Goal: Information Seeking & Learning: Learn about a topic

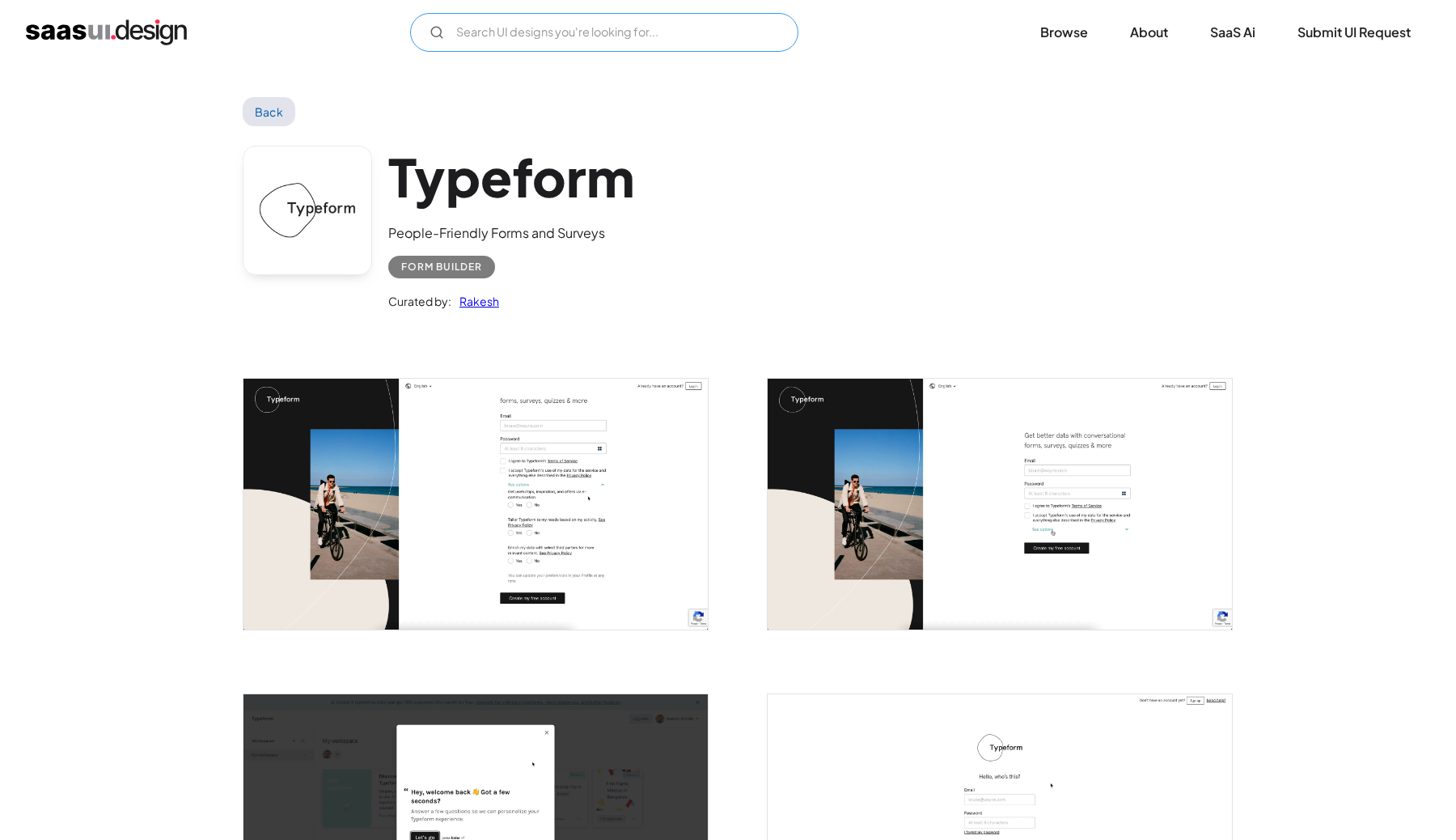
click at [612, 43] on input "Email Form" at bounding box center [604, 32] width 388 height 38
click at [711, 34] on input "pagerduty" at bounding box center [604, 32] width 388 height 38
type input "pagerduty"
click at [120, 56] on div "pagerduty Not found ! Thank you! Your submission has been received! Oops! Somet…" at bounding box center [728, 32] width 1456 height 65
click at [120, 38] on img "home" at bounding box center [106, 33] width 161 height 26
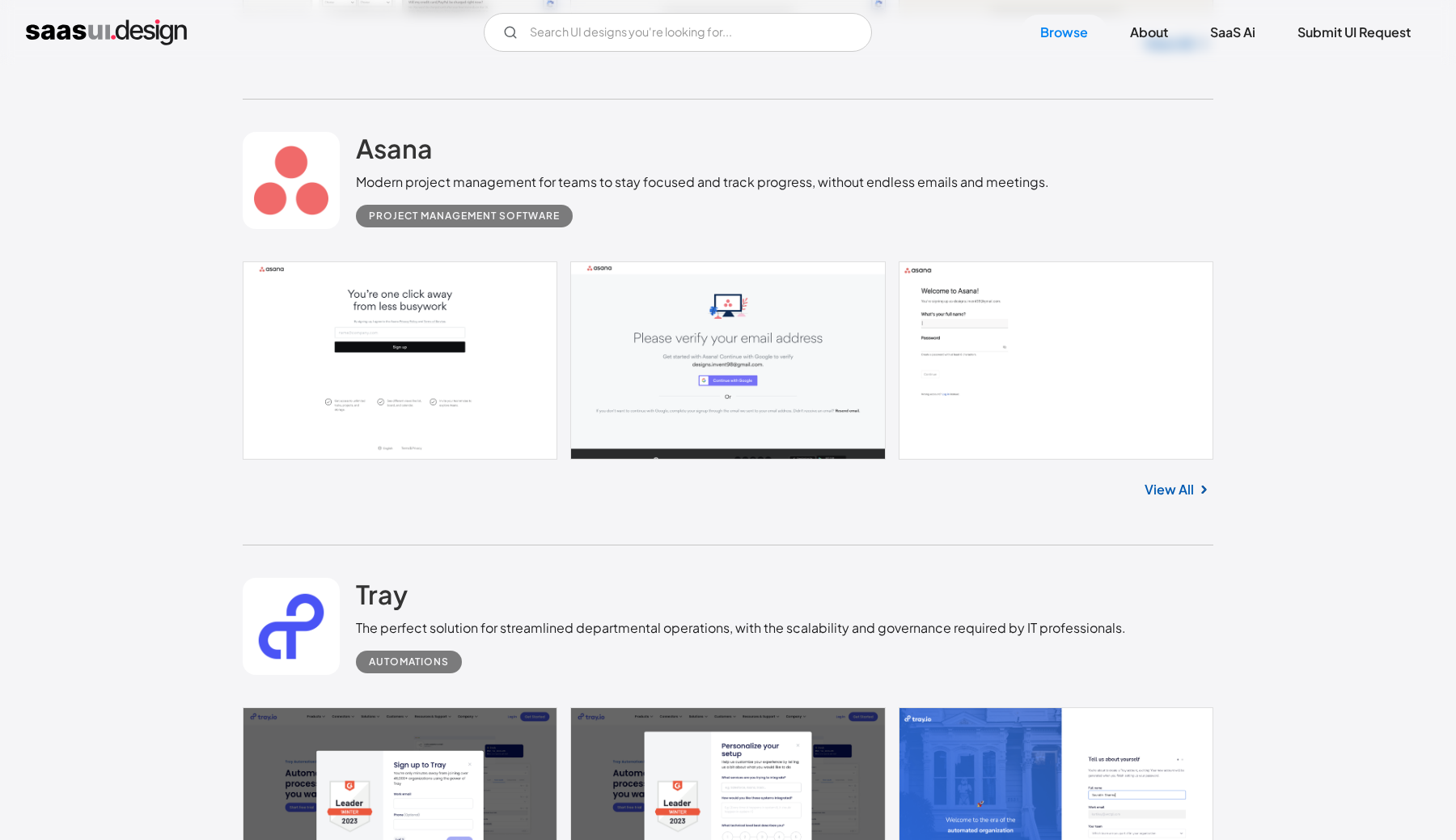
scroll to position [931, 0]
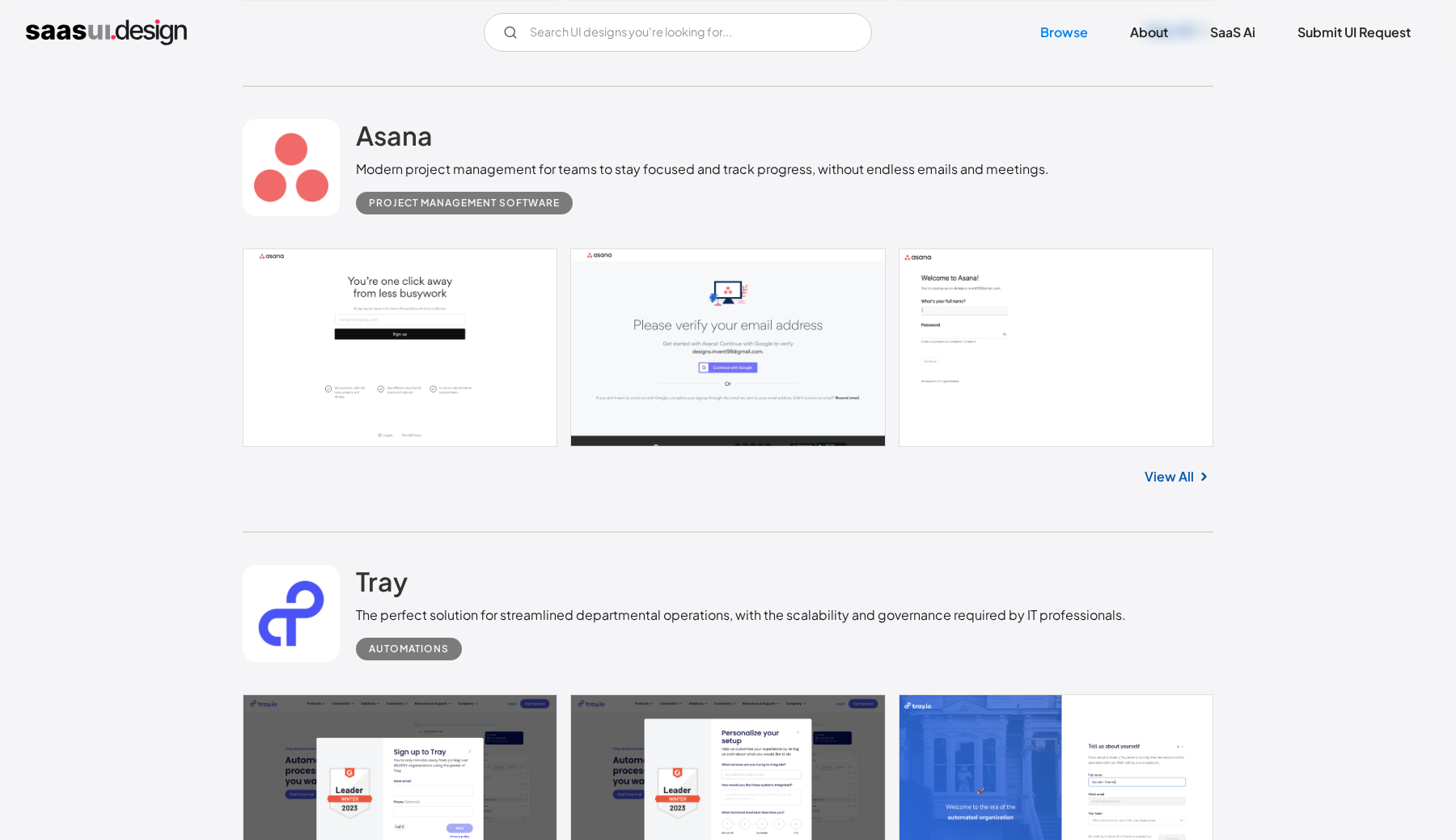
click at [536, 377] on link at bounding box center [728, 346] width 971 height 197
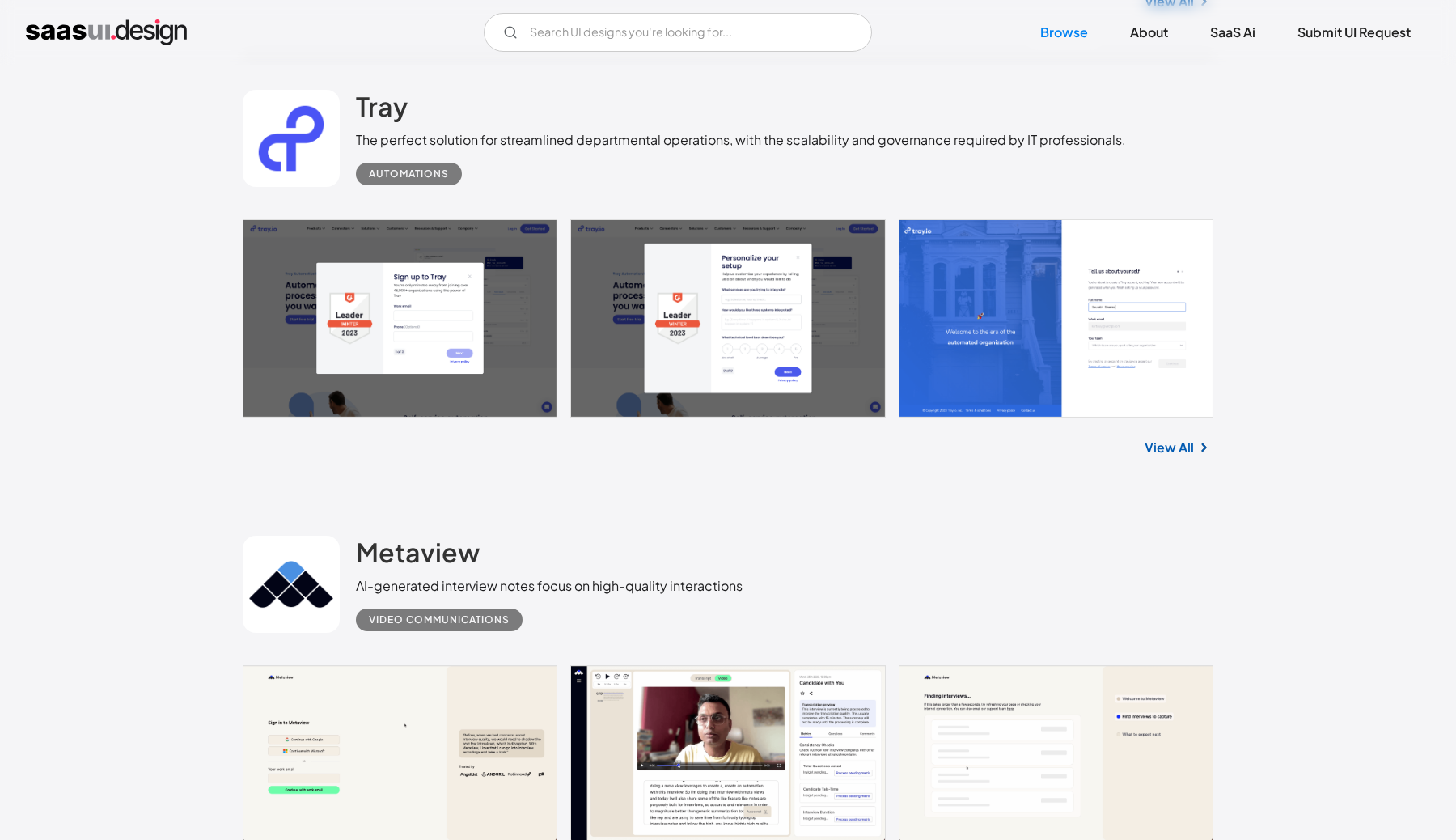
scroll to position [1408, 0]
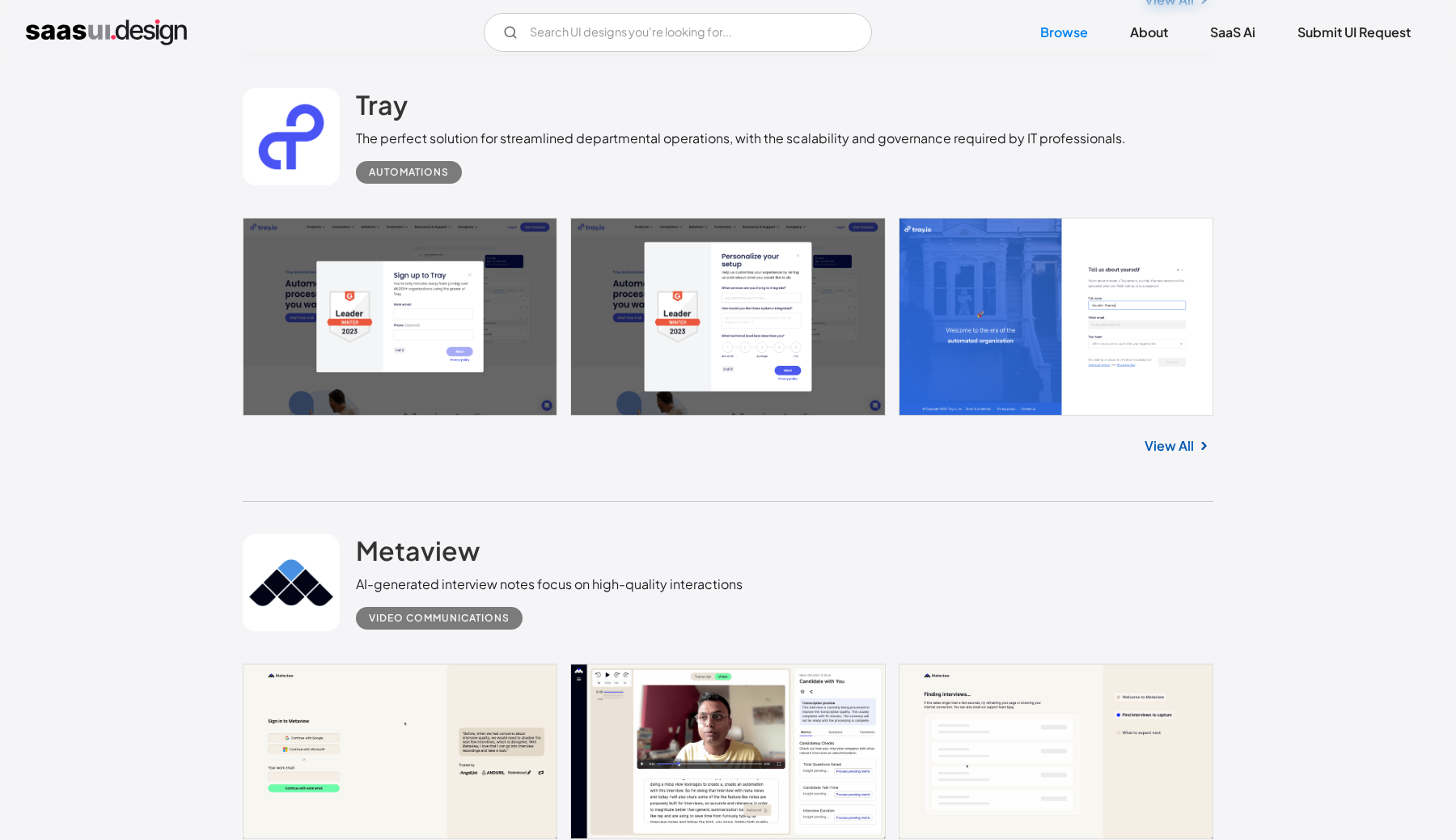
click at [1155, 325] on link at bounding box center [728, 316] width 971 height 197
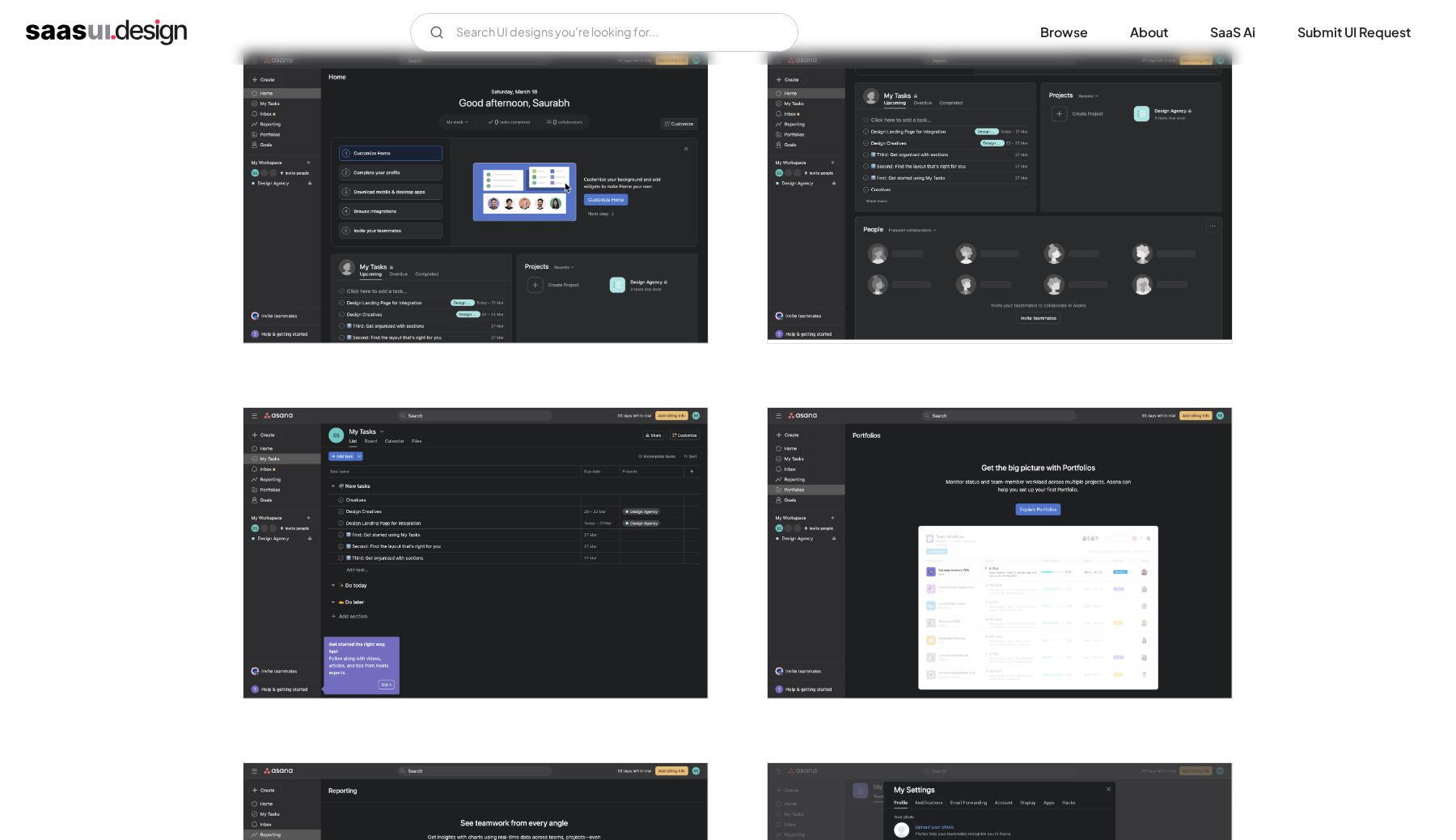
scroll to position [3527, 0]
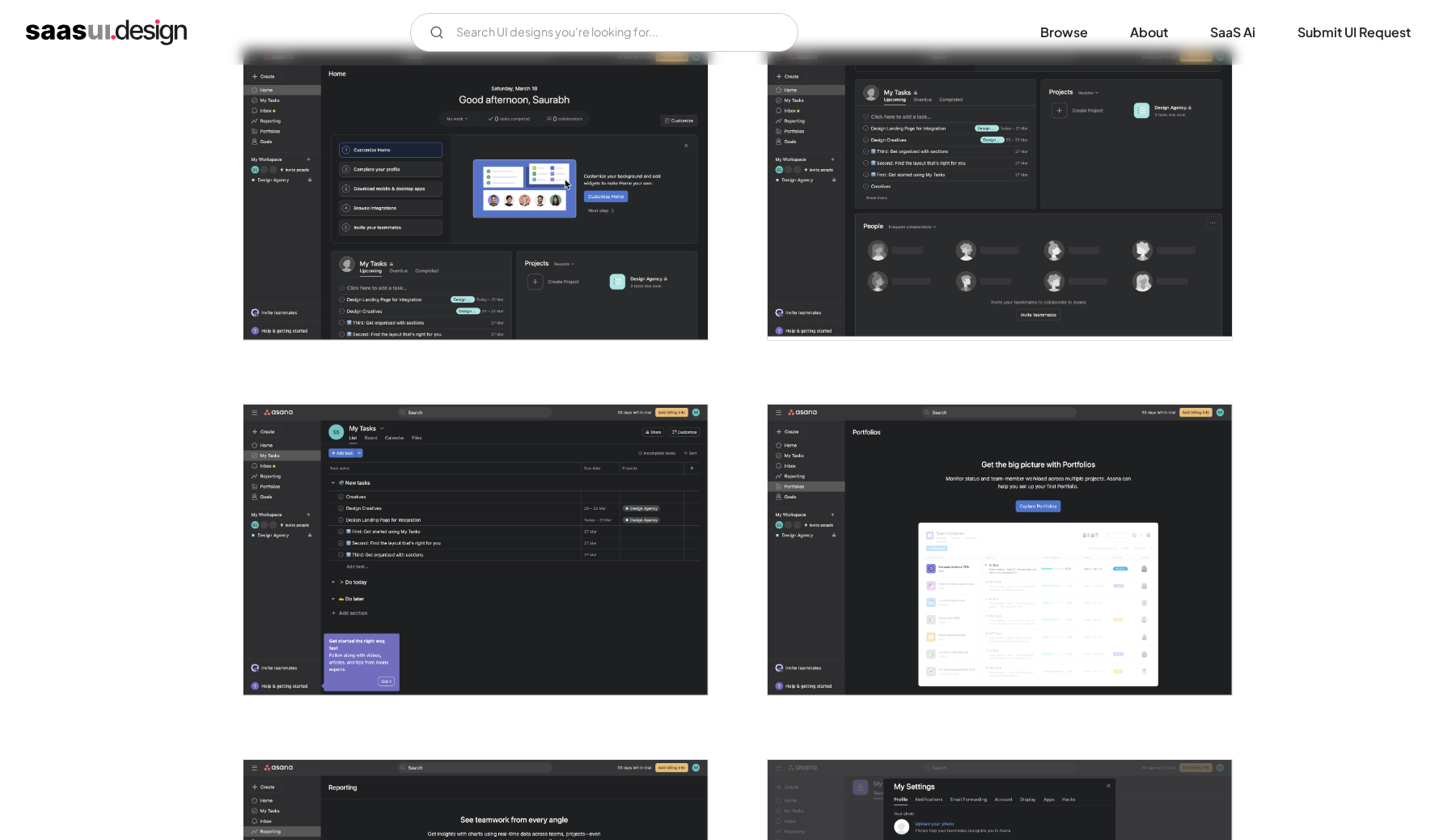
click at [968, 172] on img "open lightbox" at bounding box center [999, 194] width 464 height 291
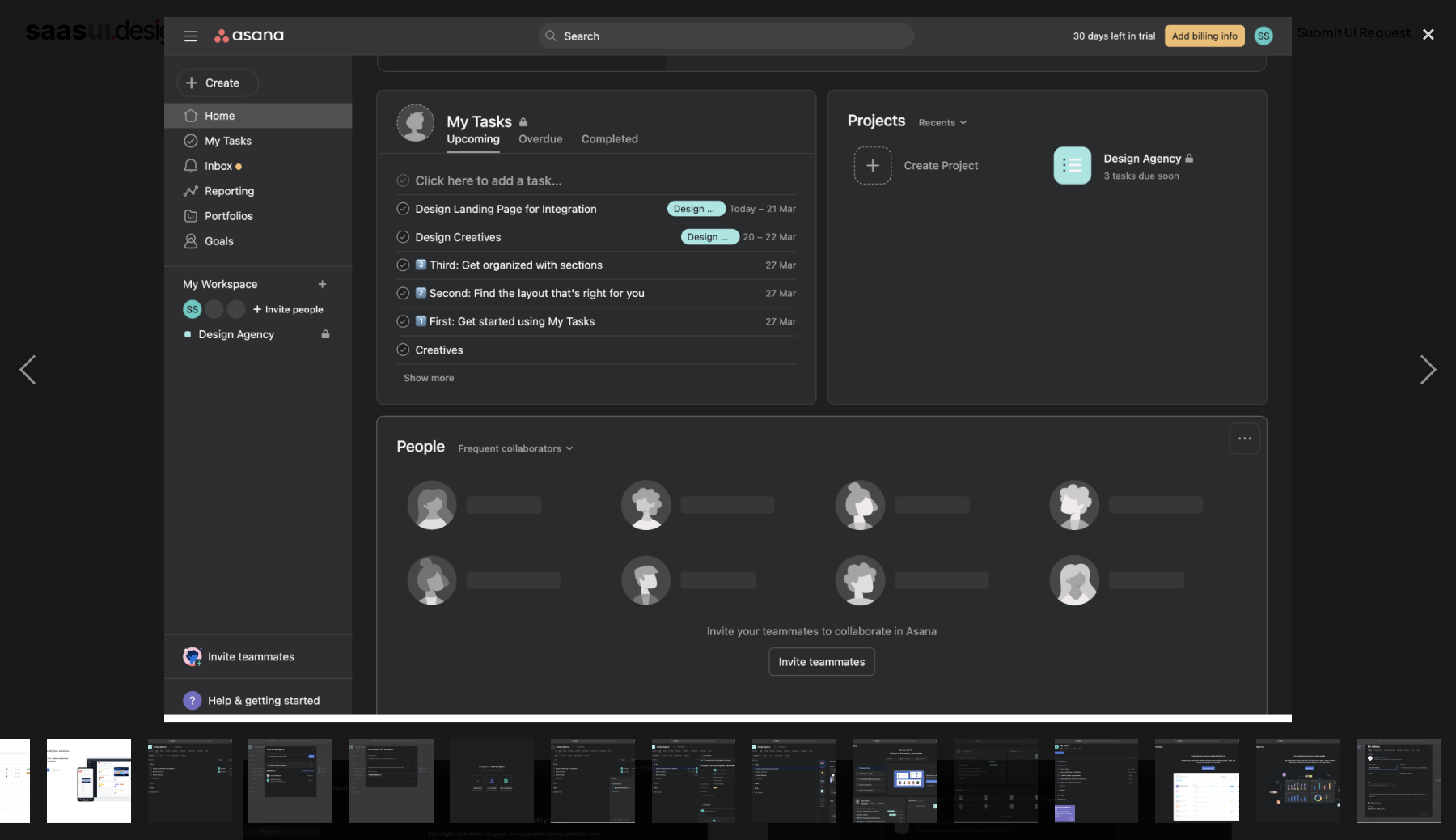
scroll to position [0, 979]
click at [1426, 30] on div "close lightbox" at bounding box center [1428, 34] width 55 height 35
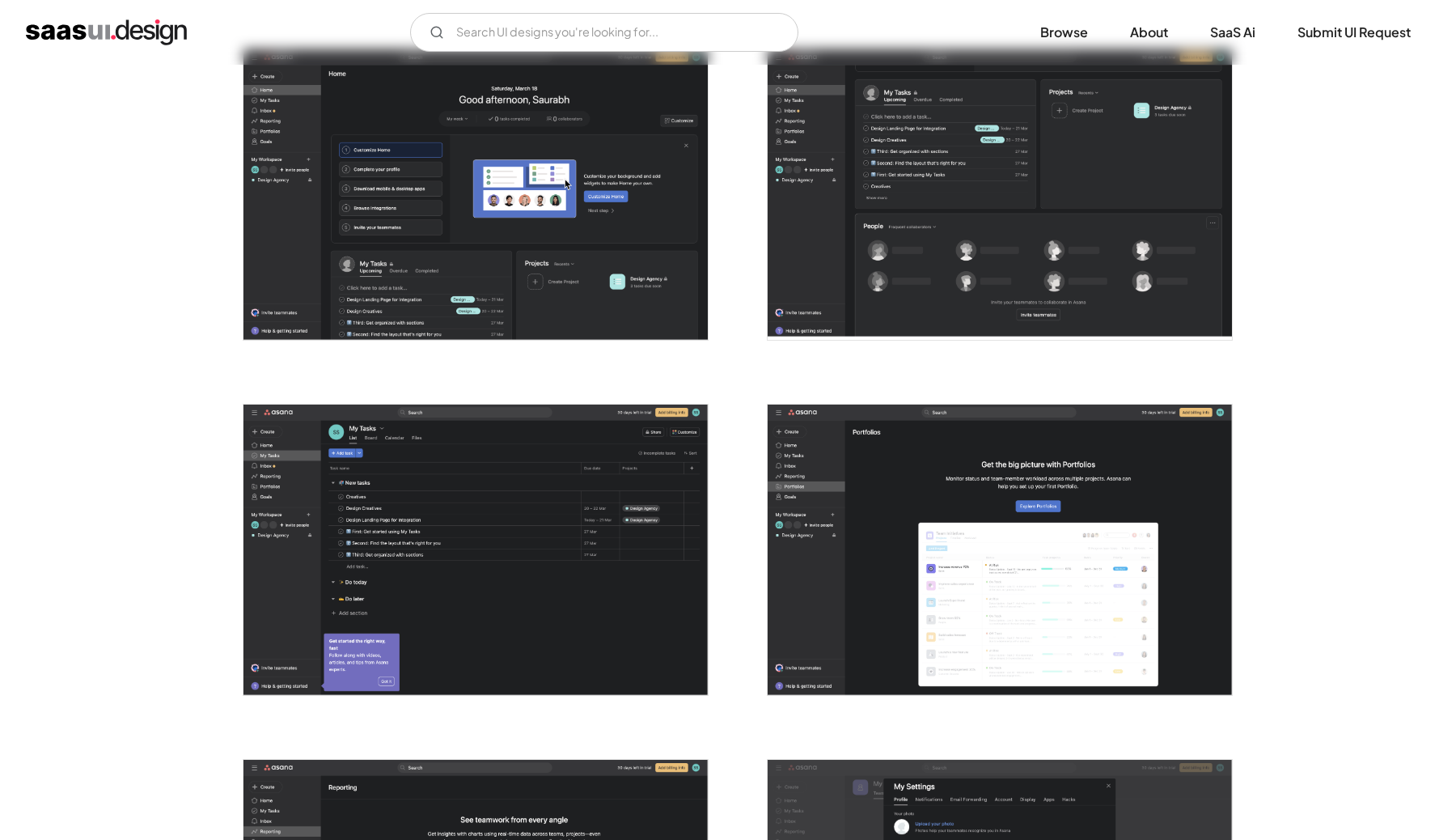
scroll to position [0, 0]
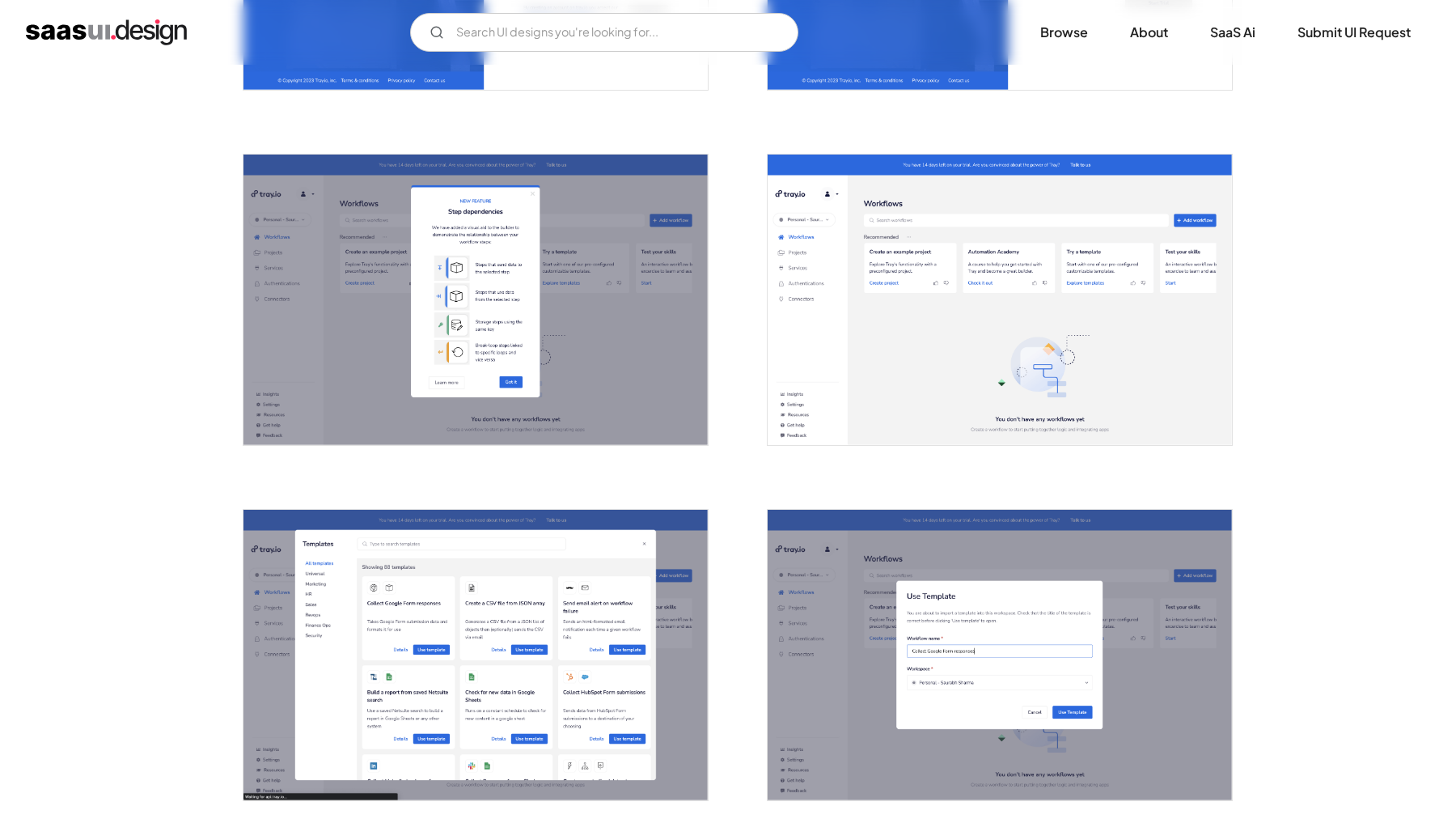
scroll to position [894, 0]
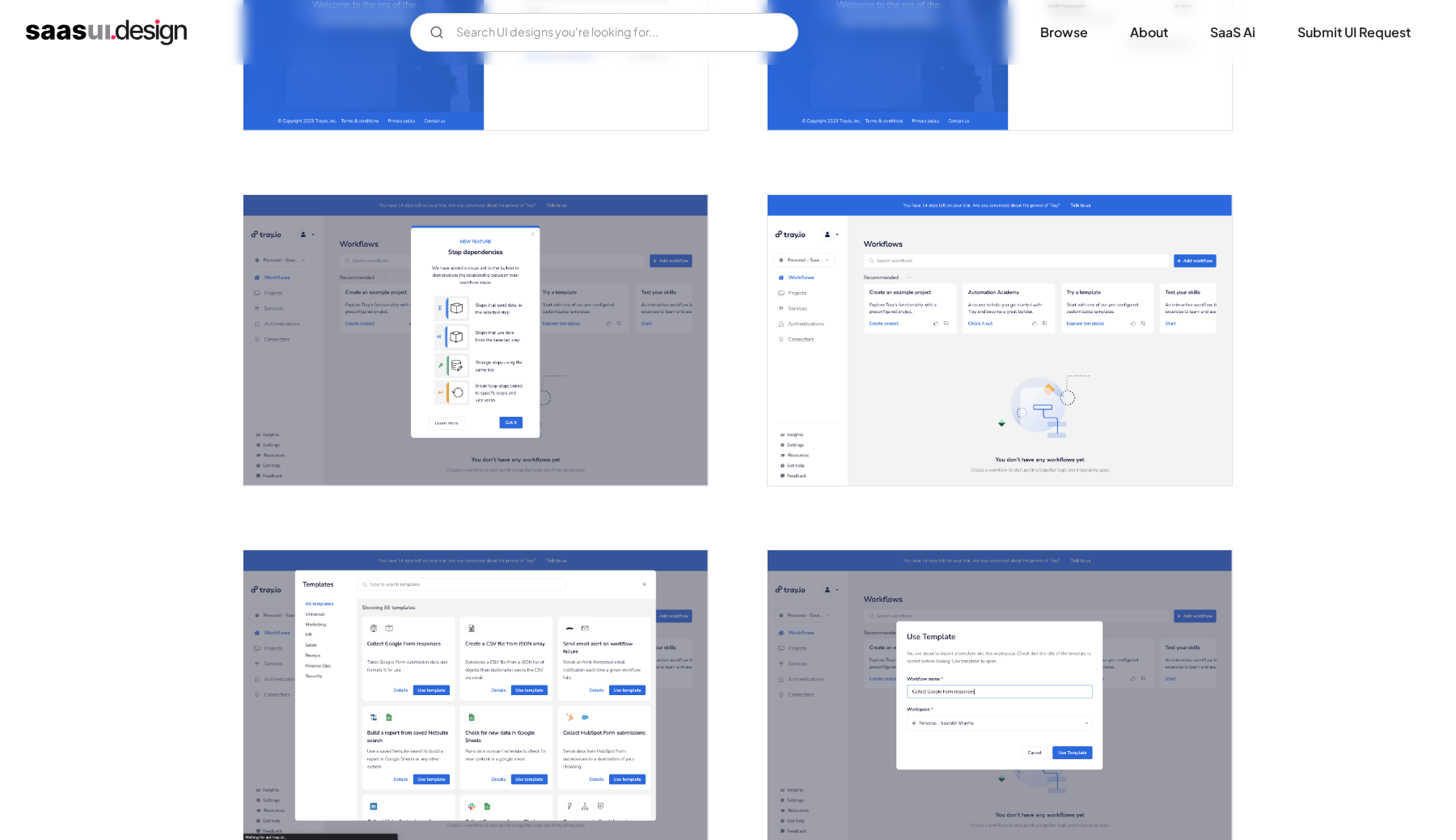
click at [1155, 324] on img "open lightbox" at bounding box center [999, 340] width 464 height 291
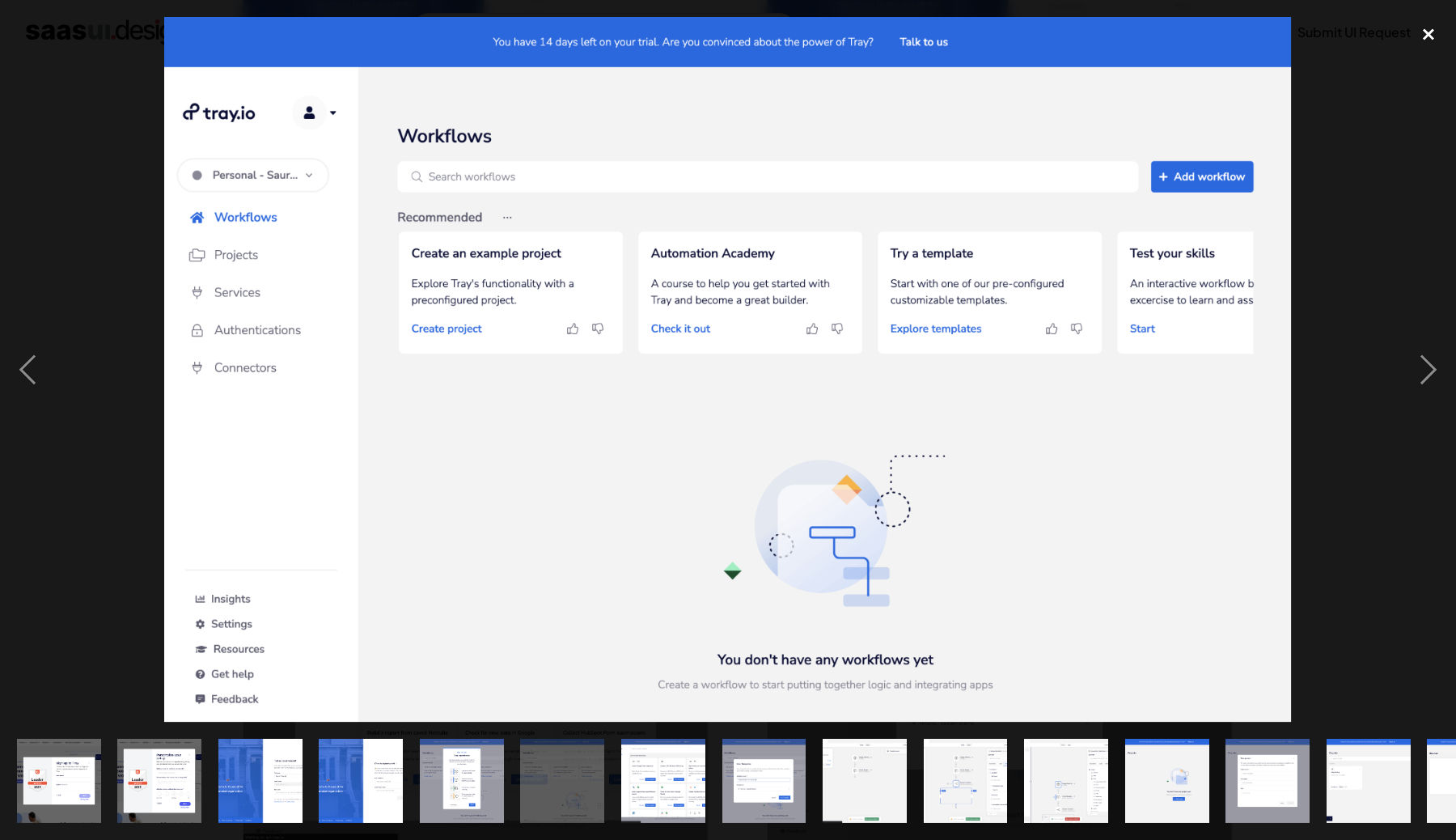
click at [1438, 31] on div "close lightbox" at bounding box center [1428, 34] width 55 height 35
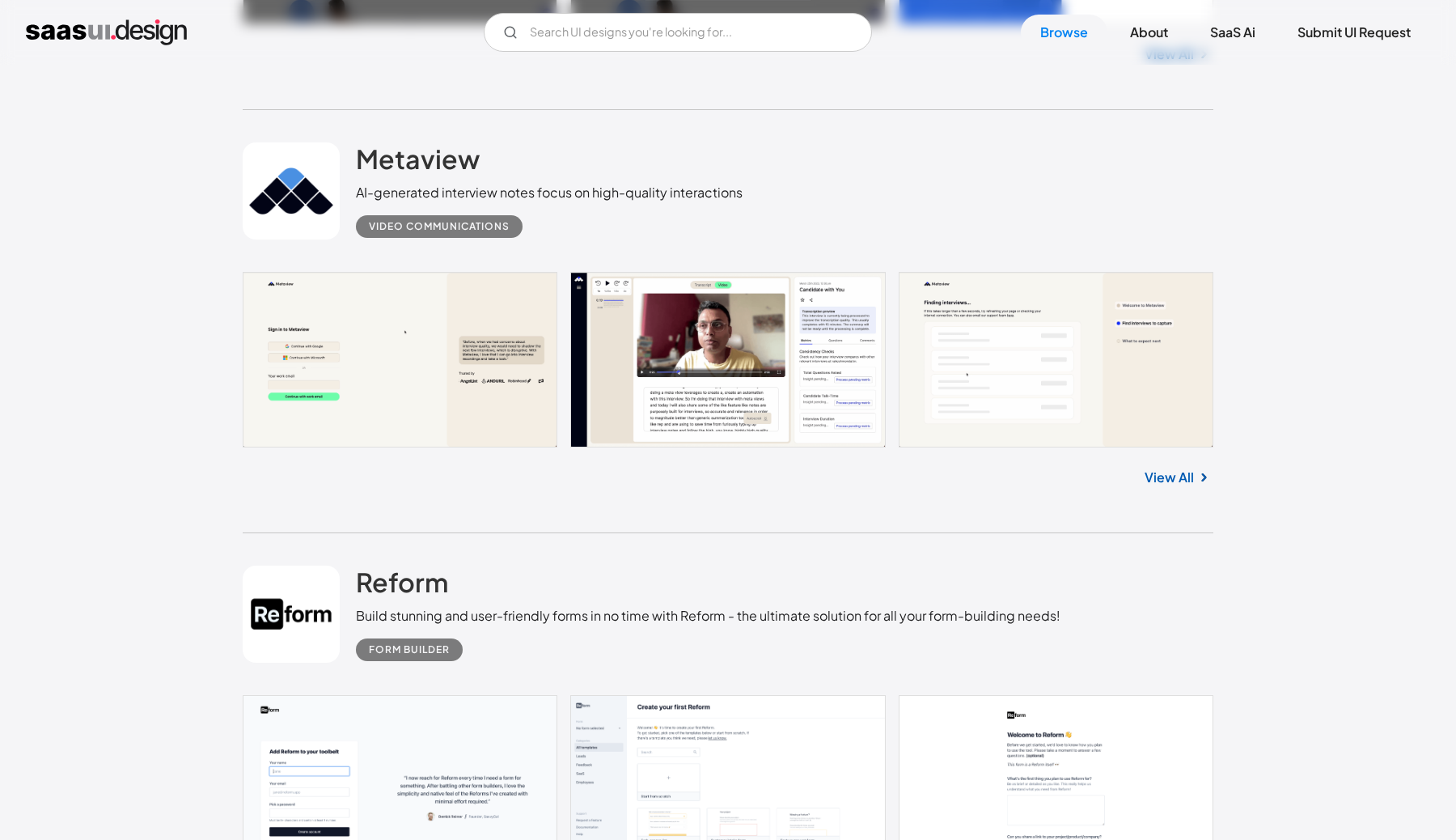
scroll to position [1806, 0]
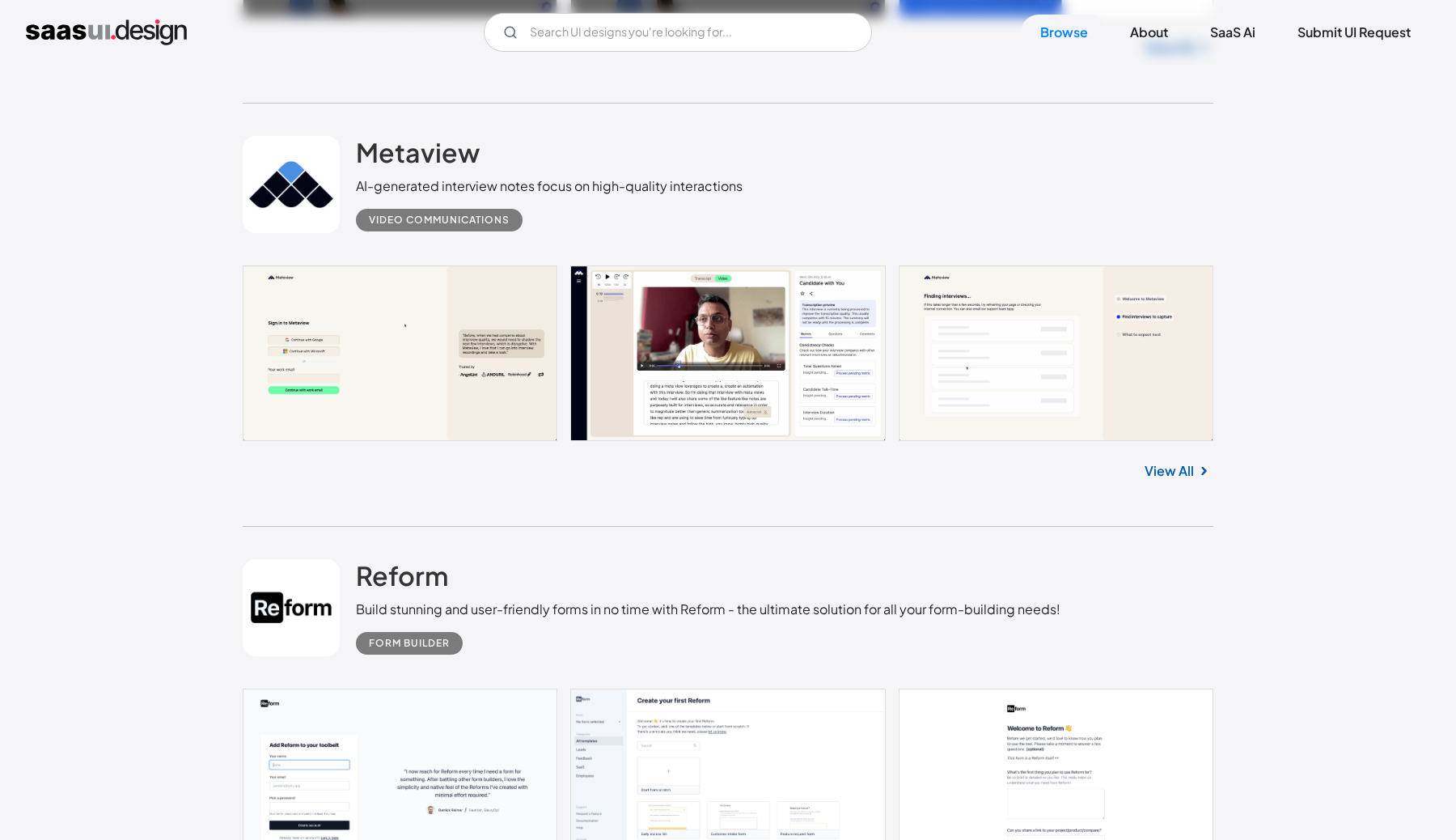
click at [795, 348] on link at bounding box center [728, 352] width 971 height 174
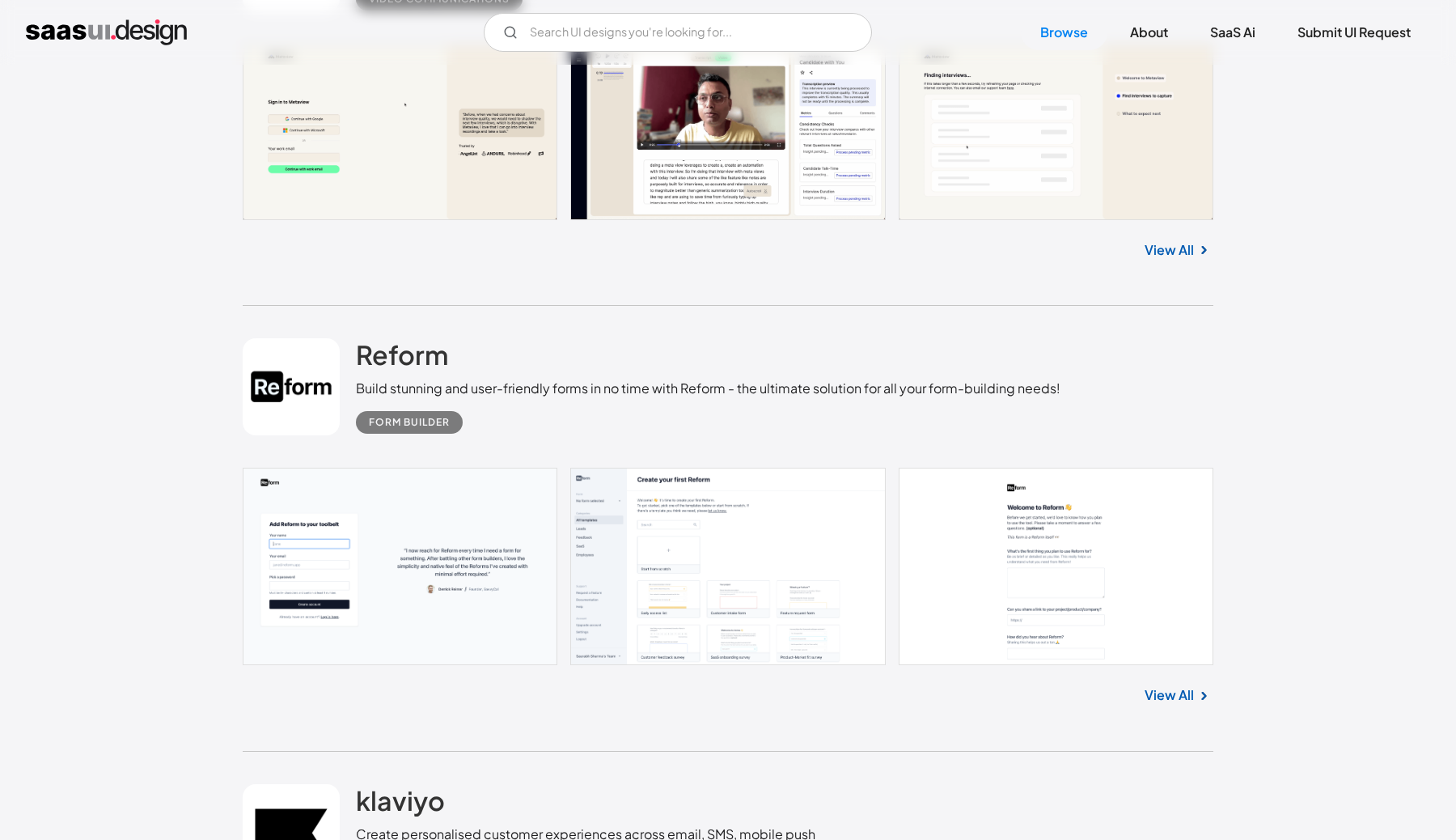
scroll to position [2053, 0]
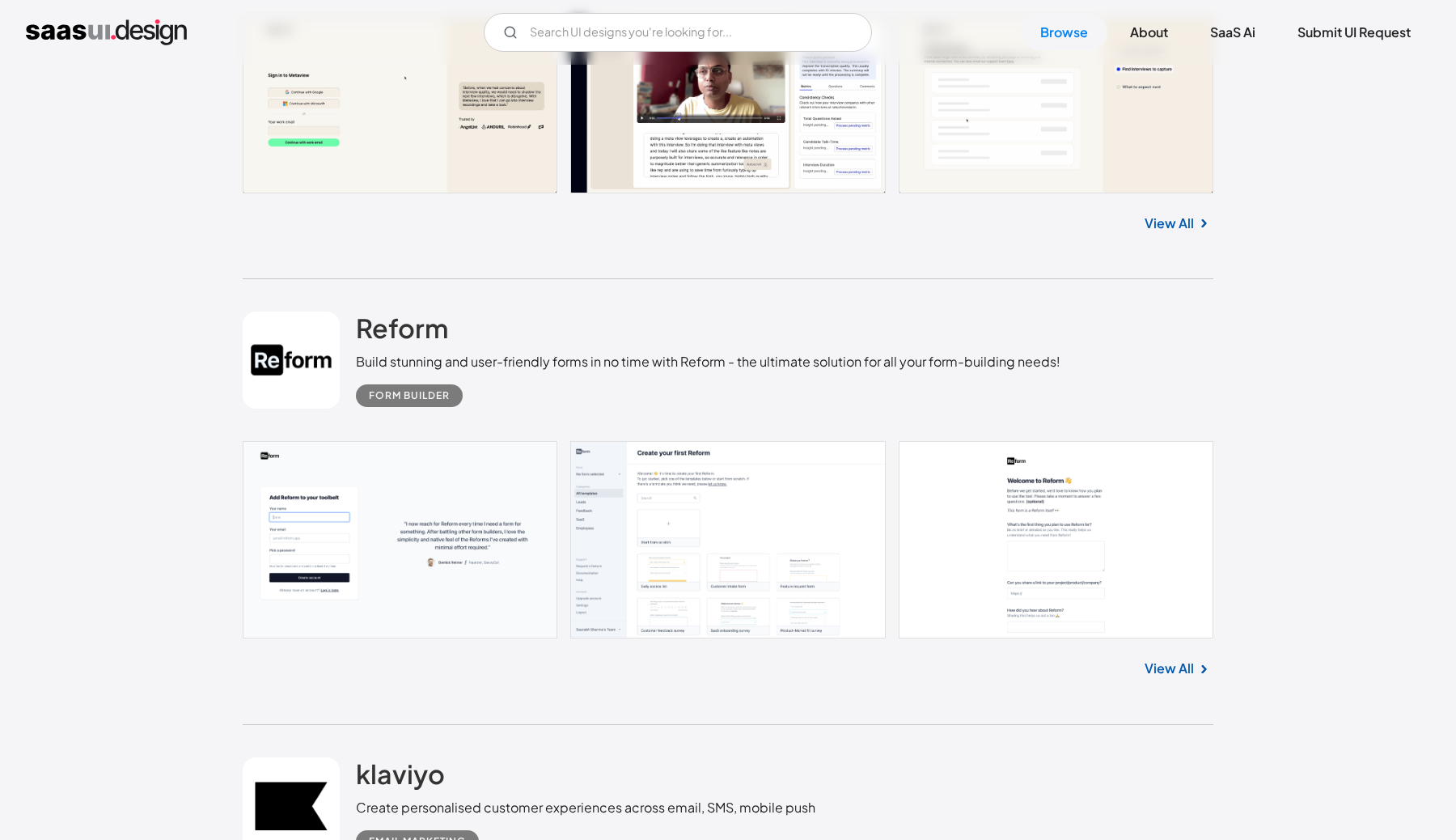
click at [687, 531] on link at bounding box center [728, 540] width 971 height 197
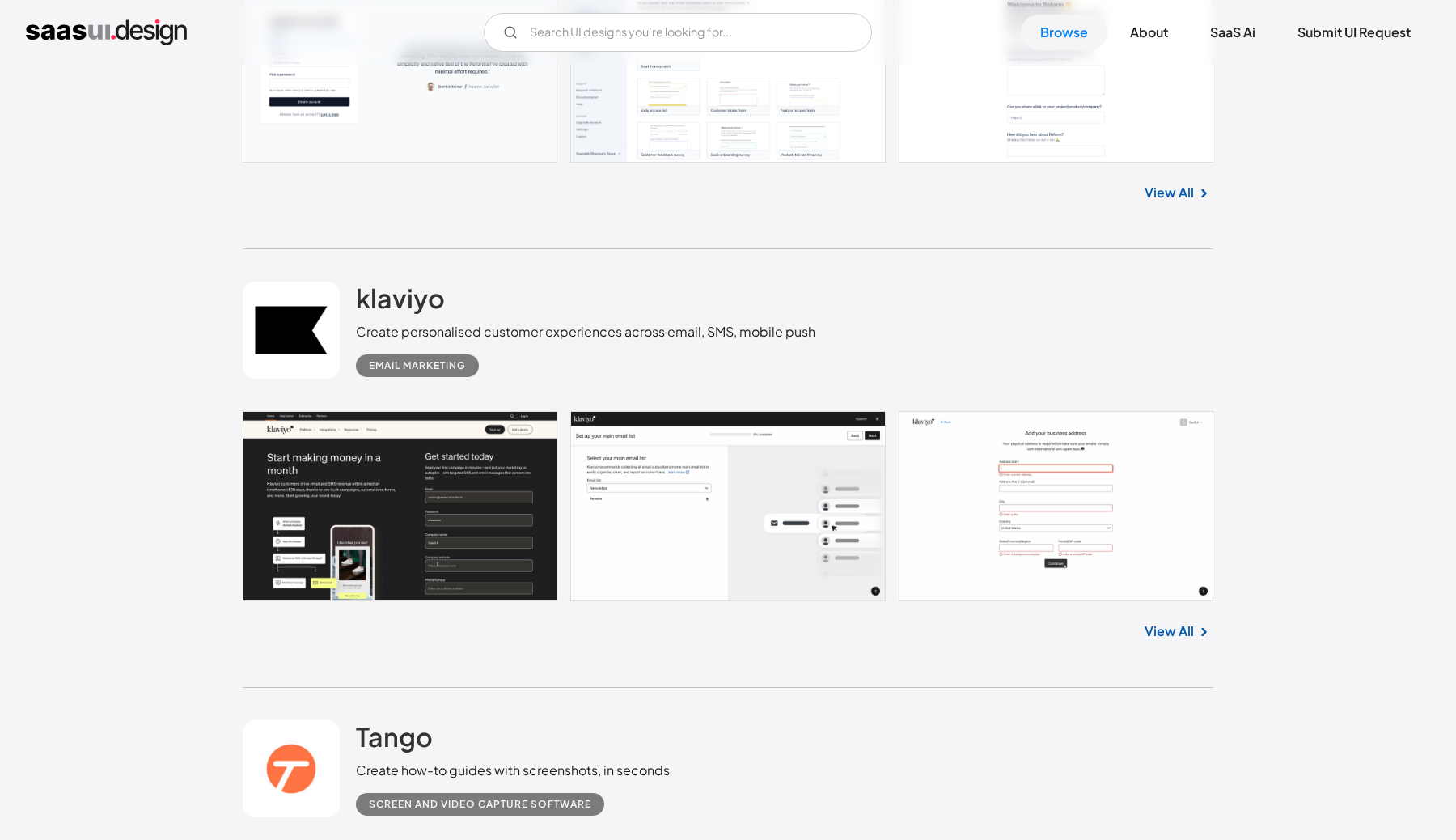
scroll to position [2562, 0]
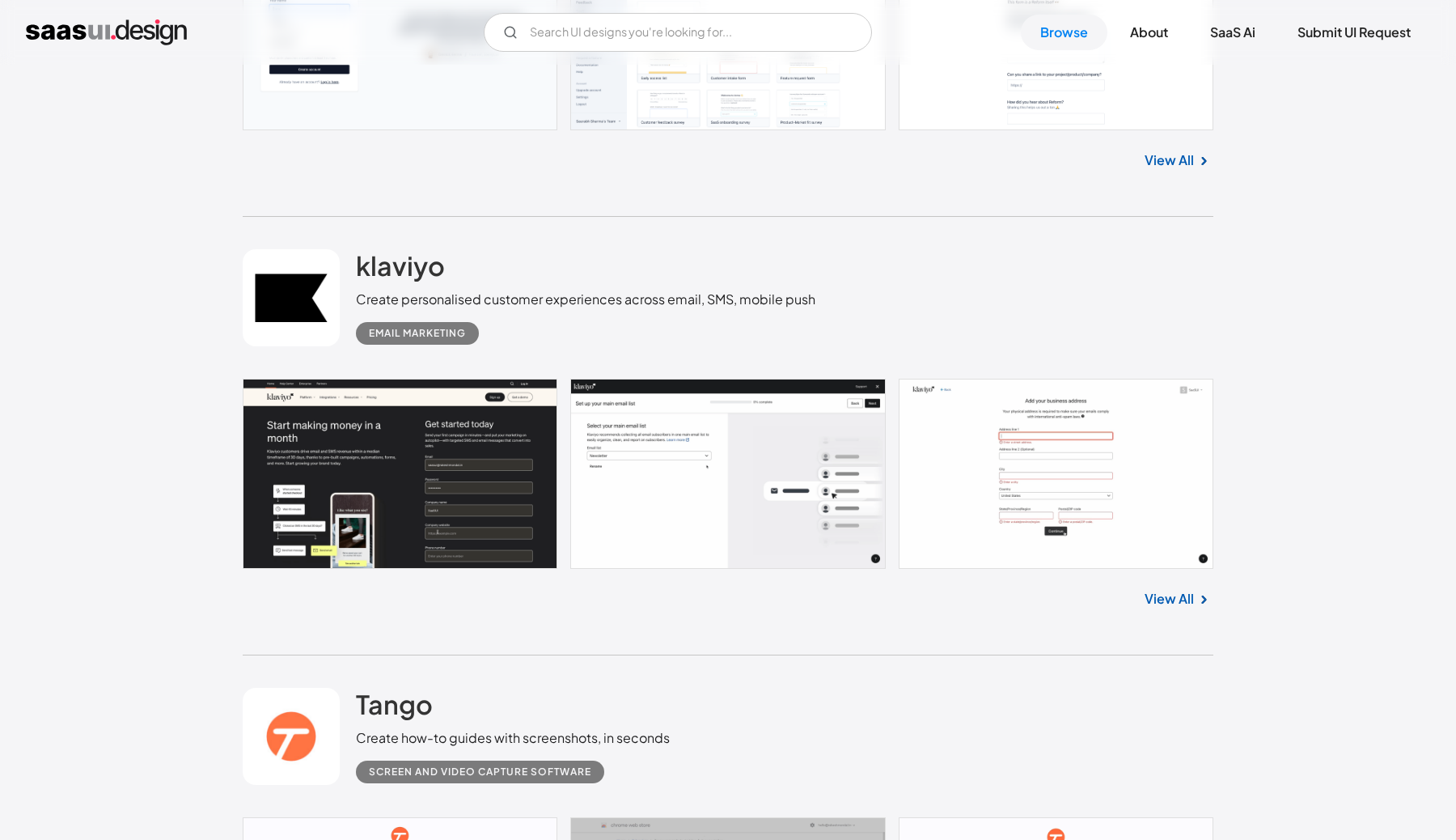
click at [978, 461] on link at bounding box center [728, 473] width 971 height 190
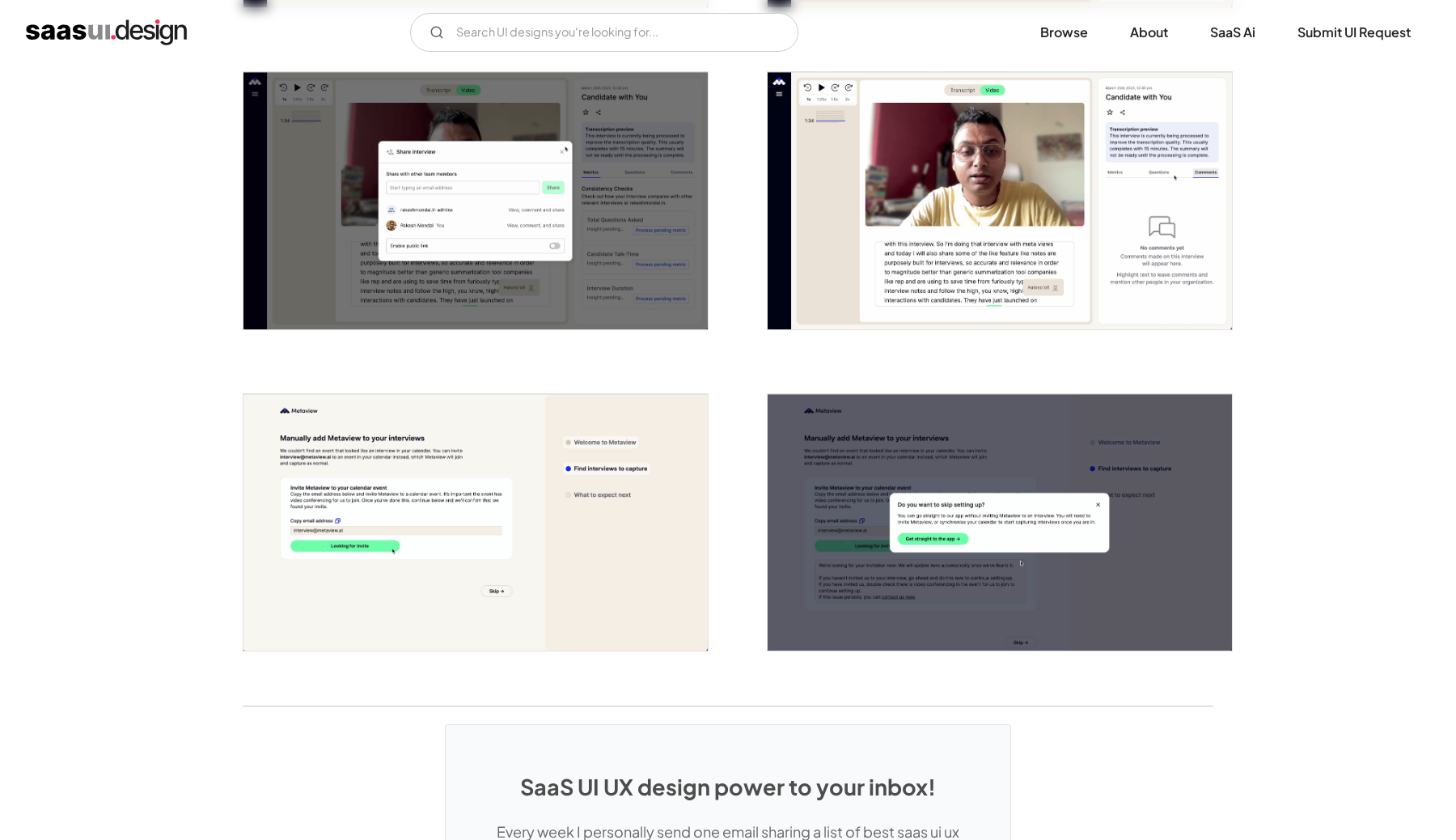
scroll to position [3542, 0]
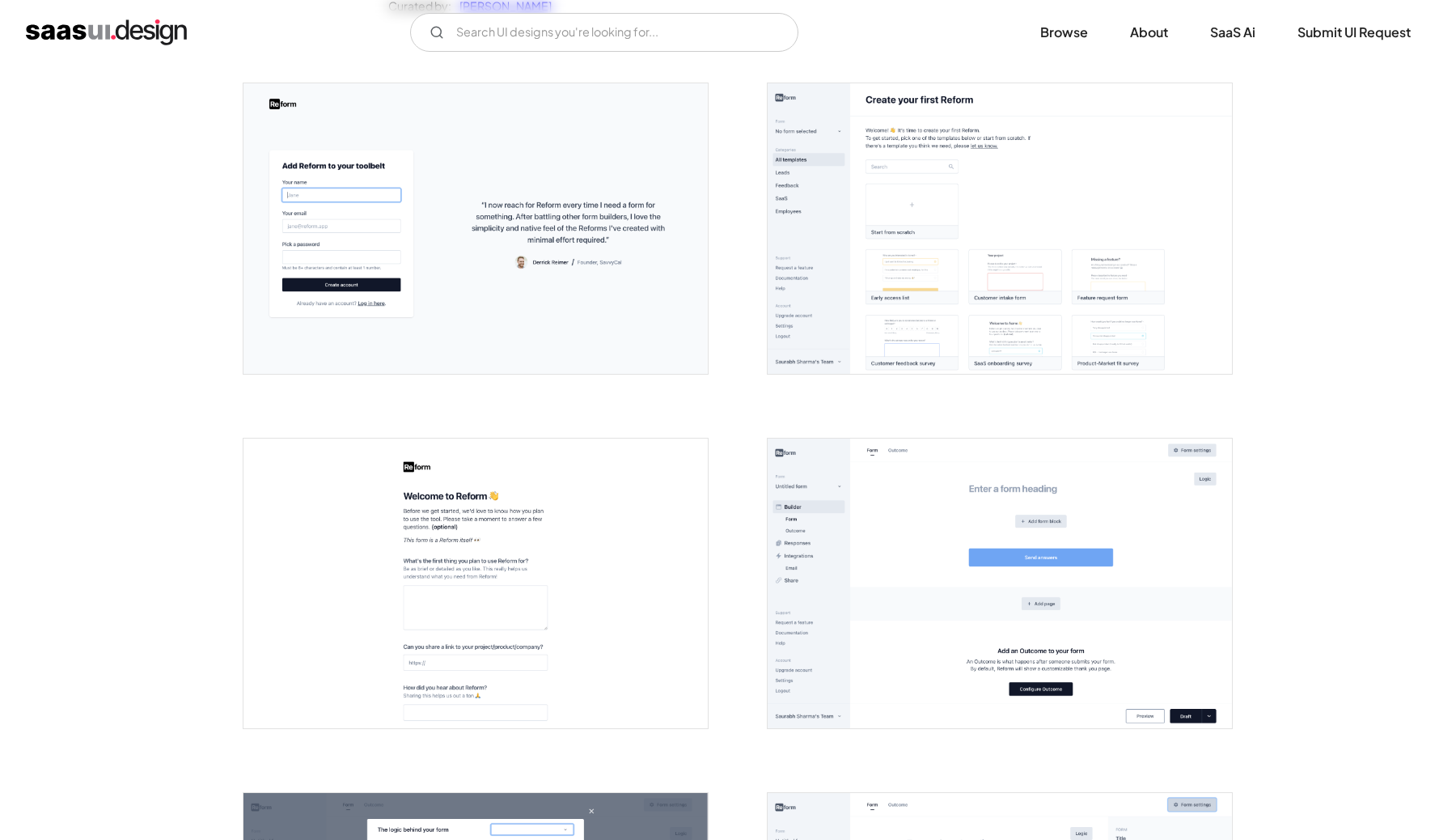
scroll to position [306, 0]
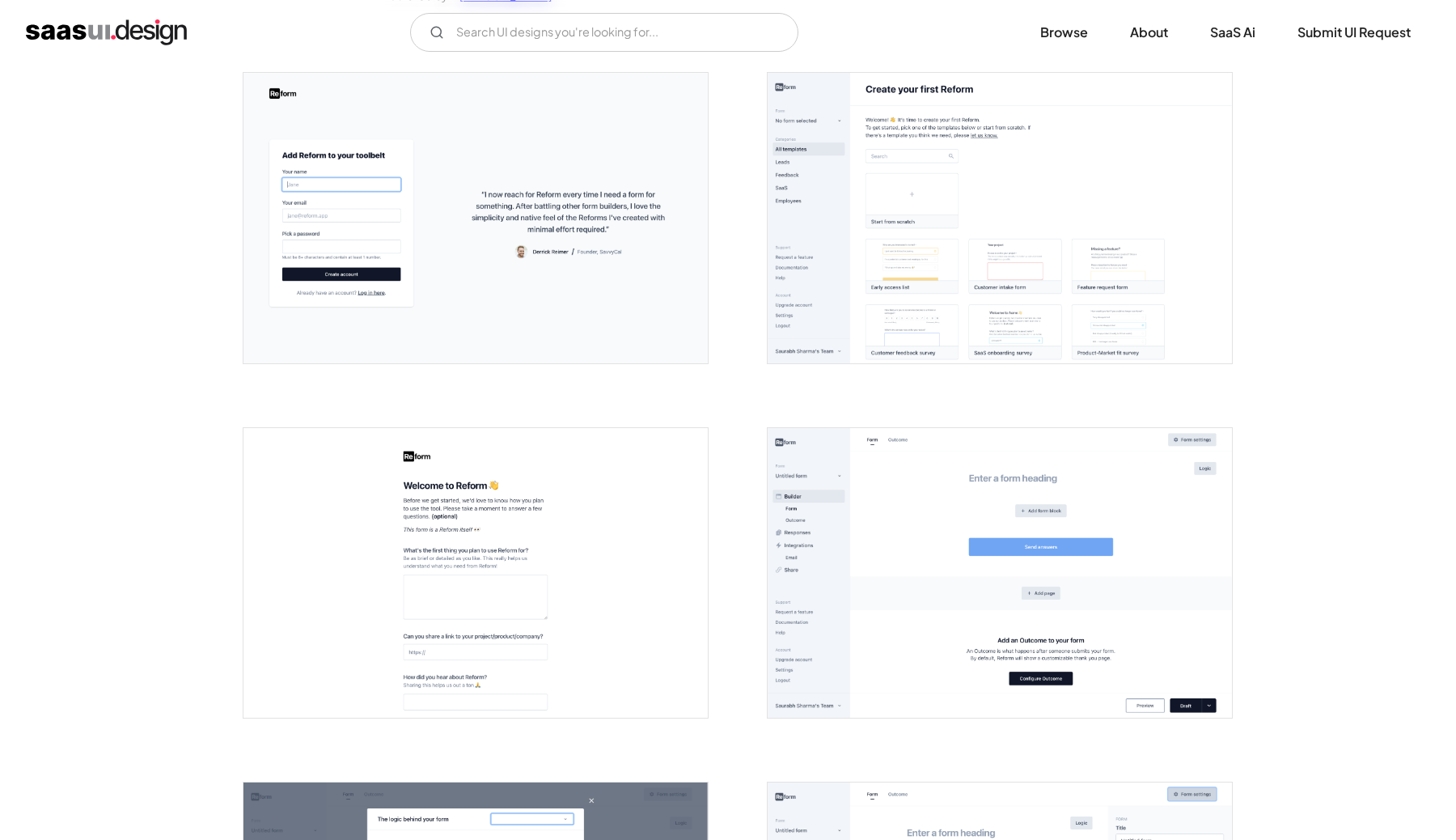
click at [962, 272] on img "open lightbox" at bounding box center [999, 218] width 464 height 291
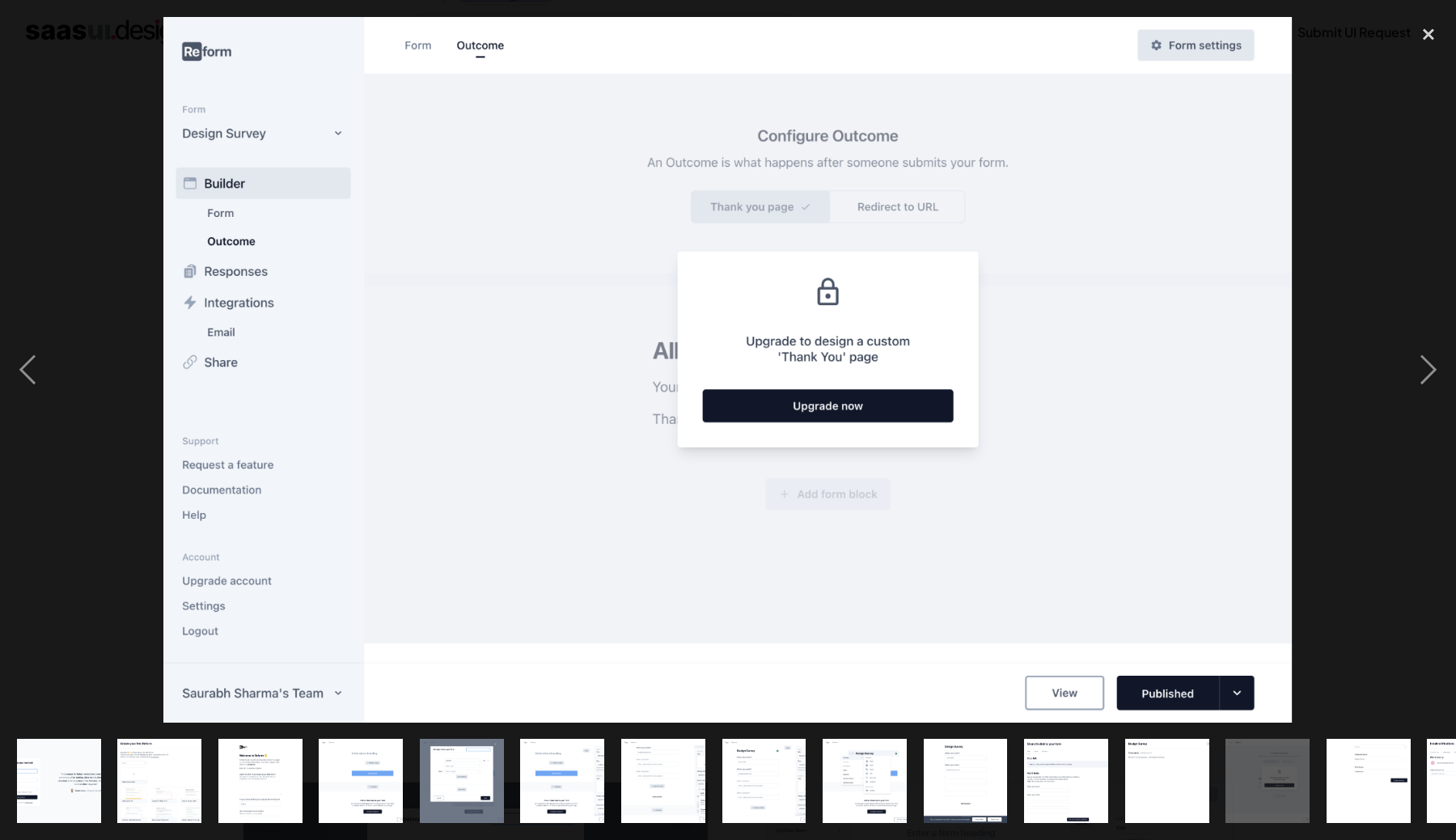
click at [1383, 233] on div at bounding box center [728, 370] width 1456 height 706
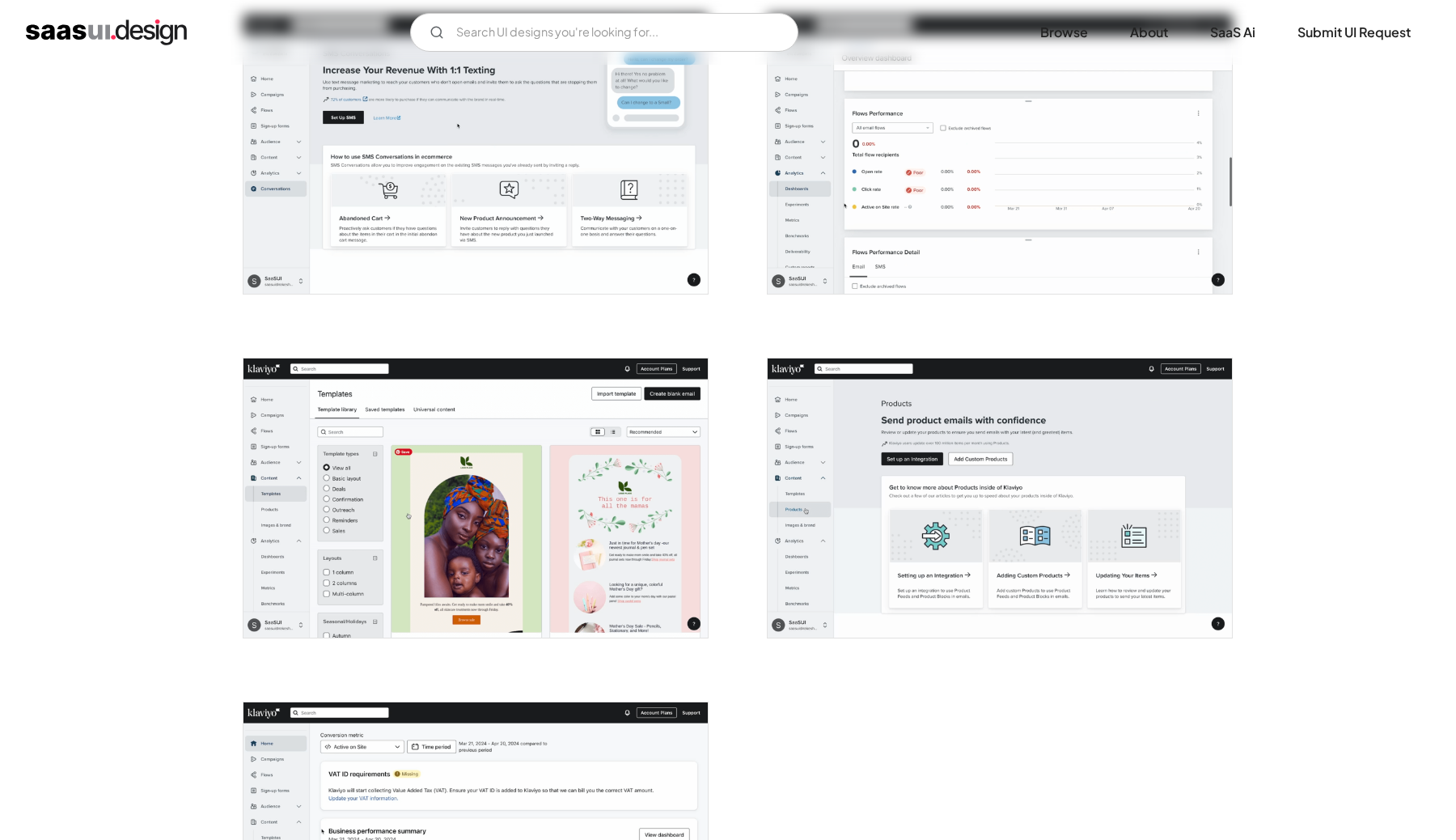
scroll to position [3812, 0]
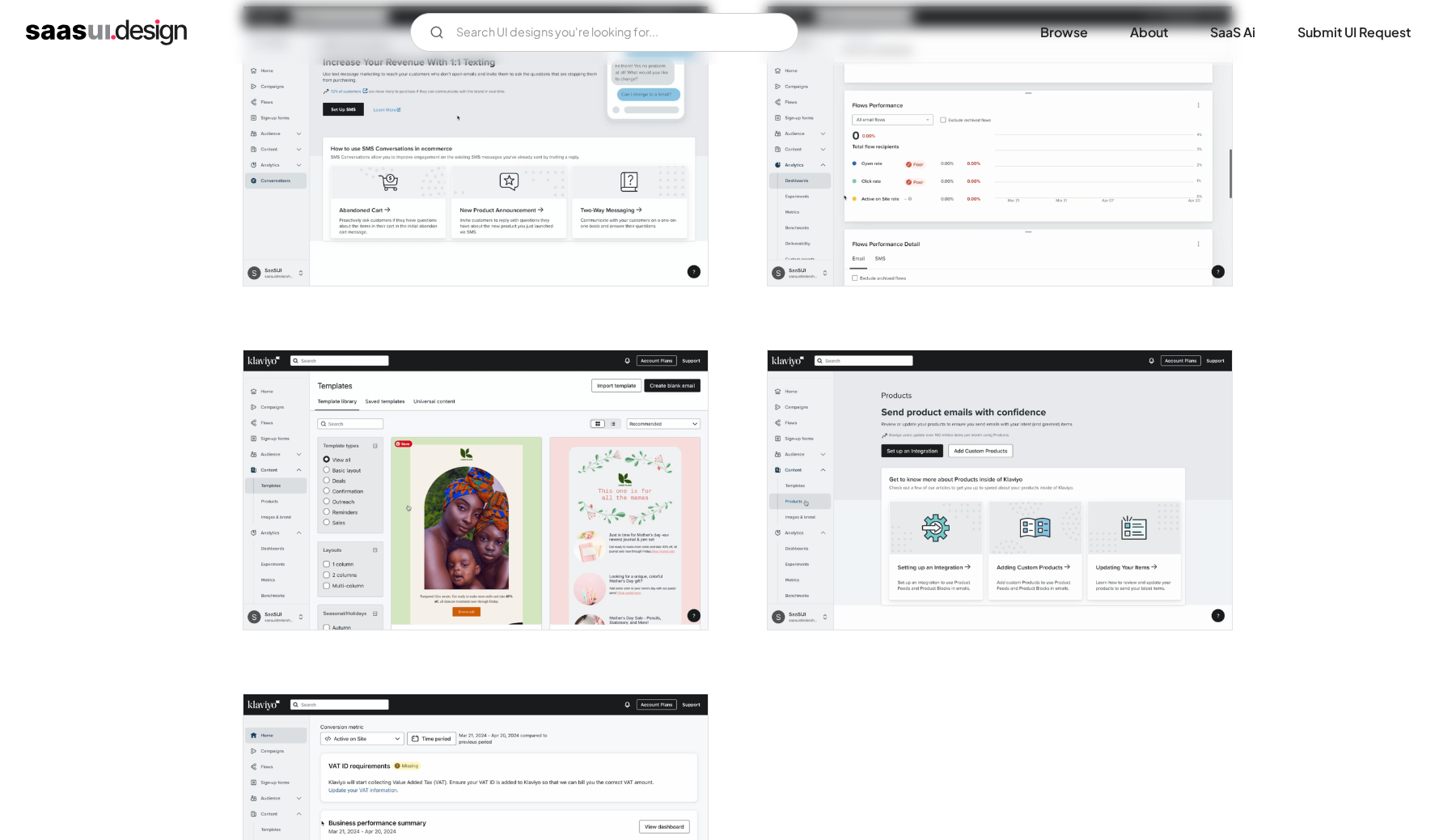
click at [933, 481] on img "open lightbox" at bounding box center [999, 490] width 464 height 279
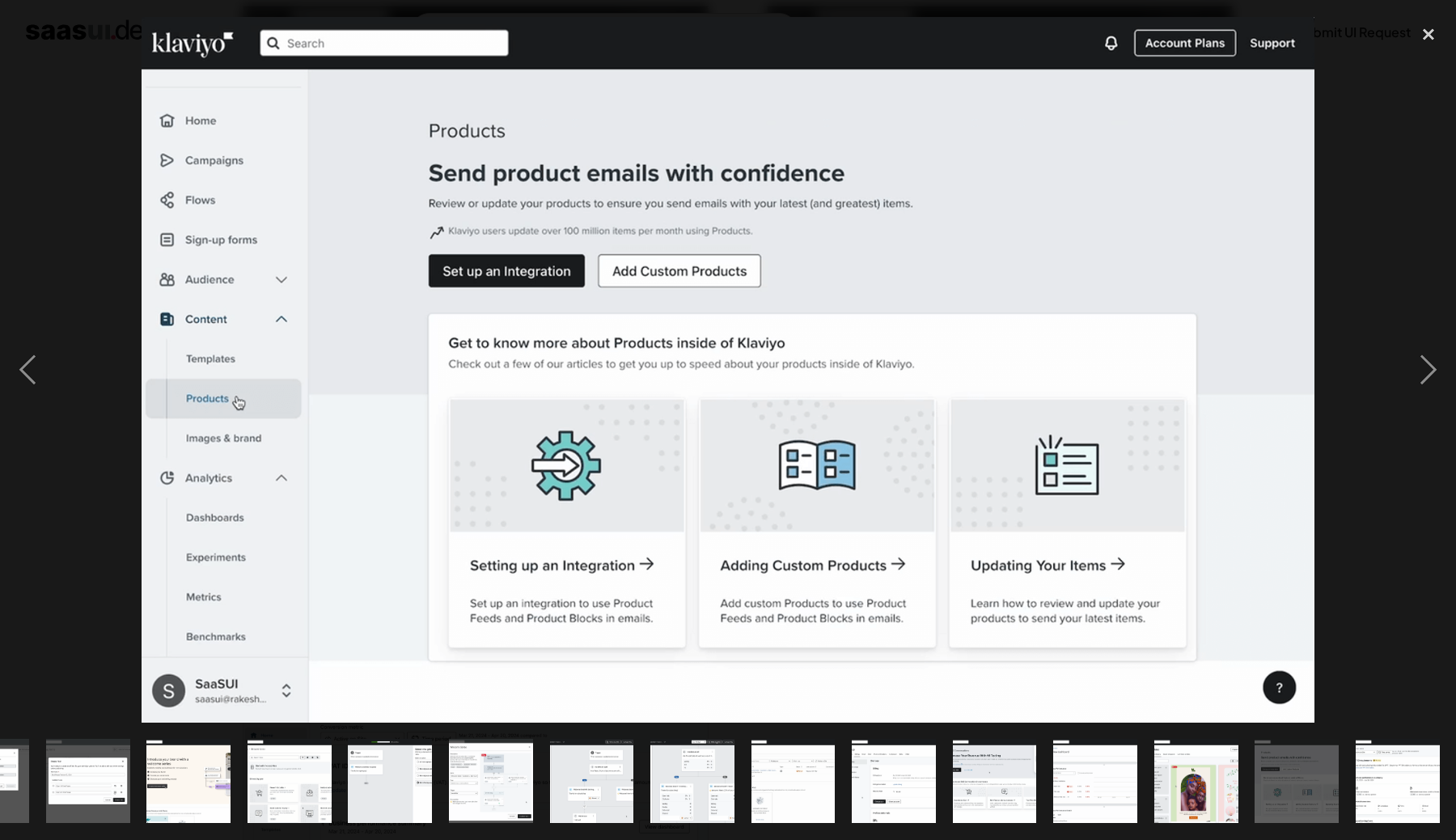
scroll to position [0, 1079]
click at [1440, 393] on div "next image" at bounding box center [1428, 370] width 55 height 706
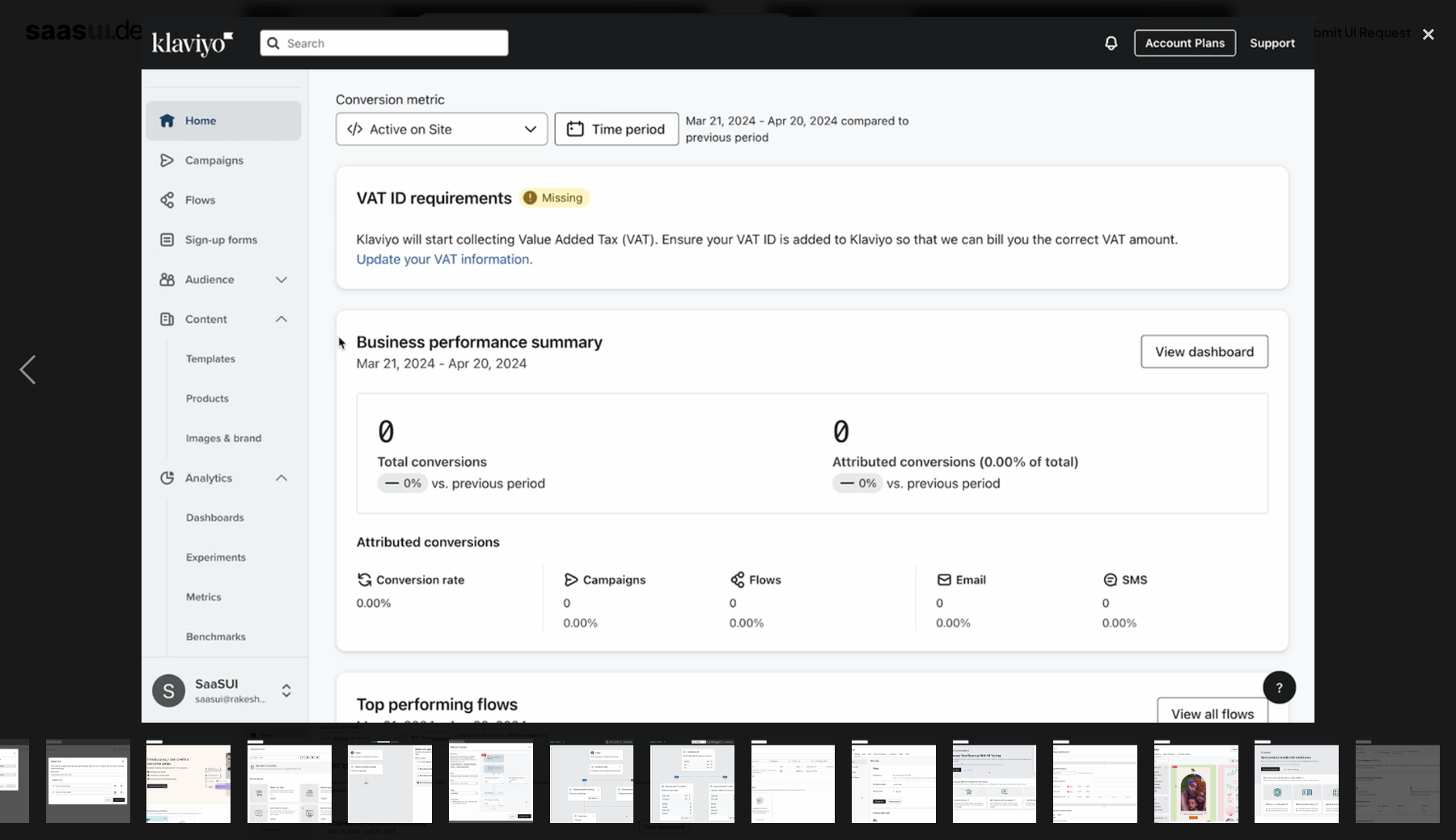
click at [1436, 382] on div "next image" at bounding box center [1428, 370] width 55 height 706
click at [1431, 46] on div "close lightbox" at bounding box center [1428, 34] width 55 height 35
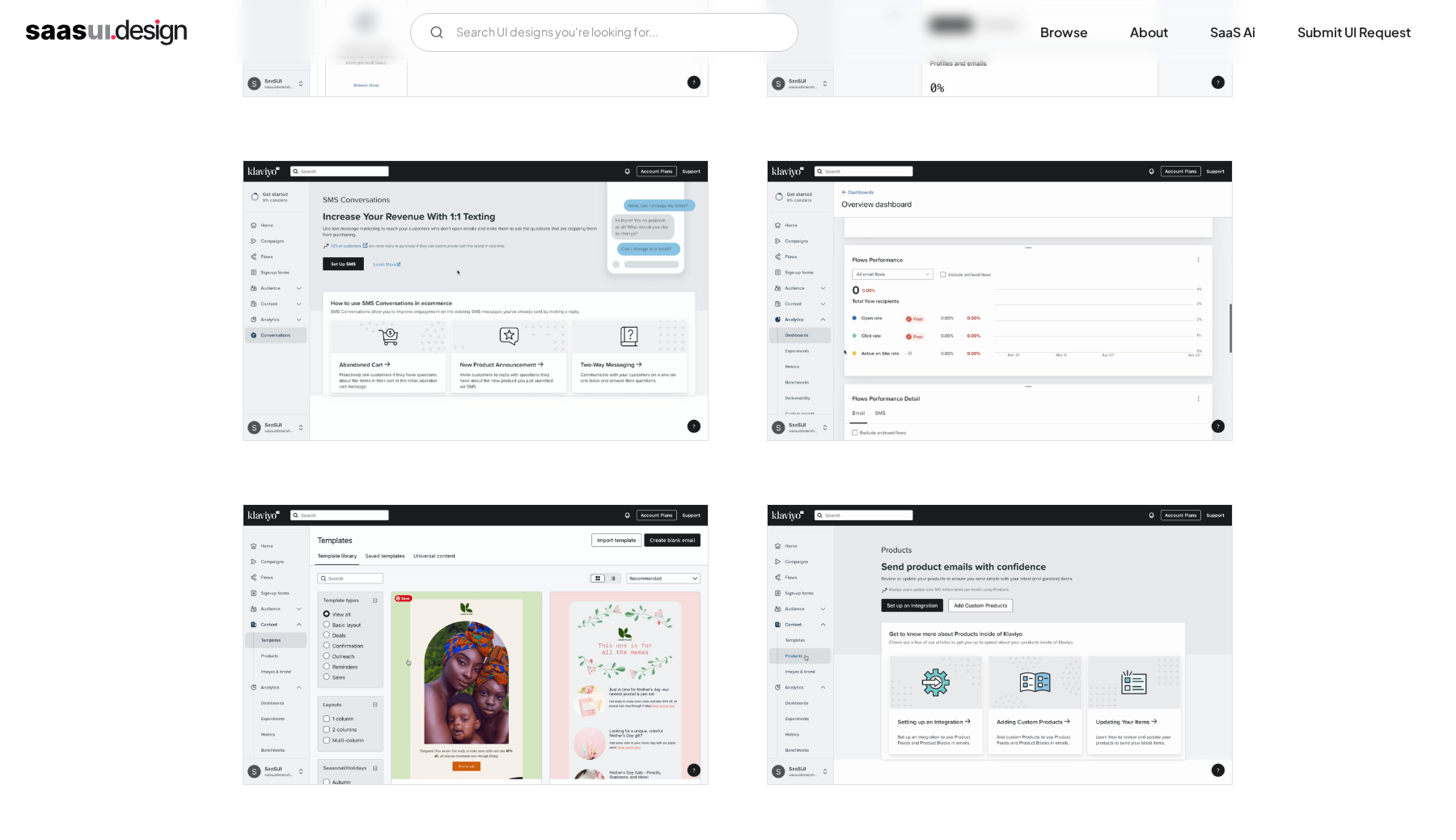
scroll to position [3666, 0]
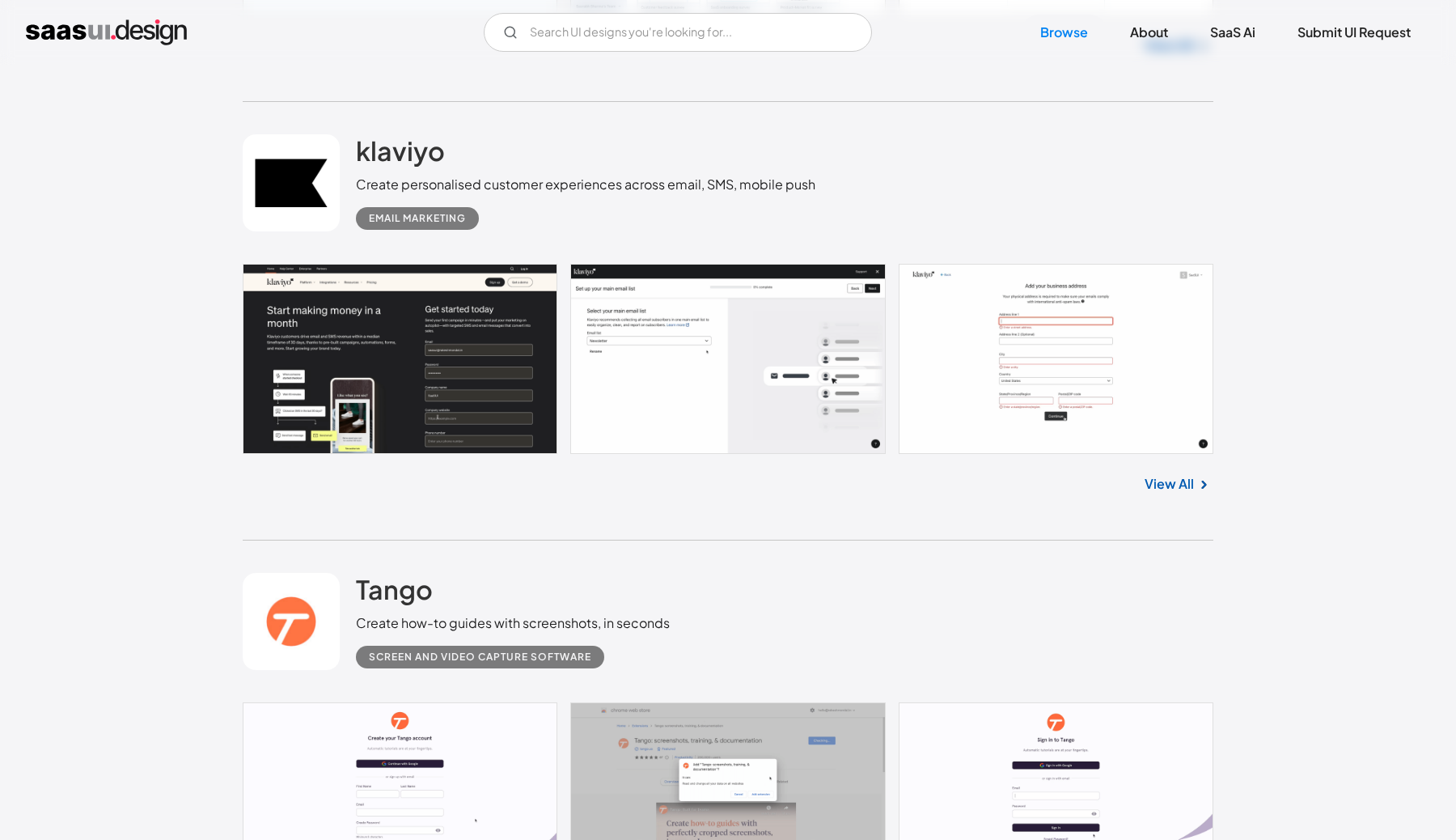
scroll to position [2676, 0]
click at [1138, 703] on link at bounding box center [728, 789] width 971 height 173
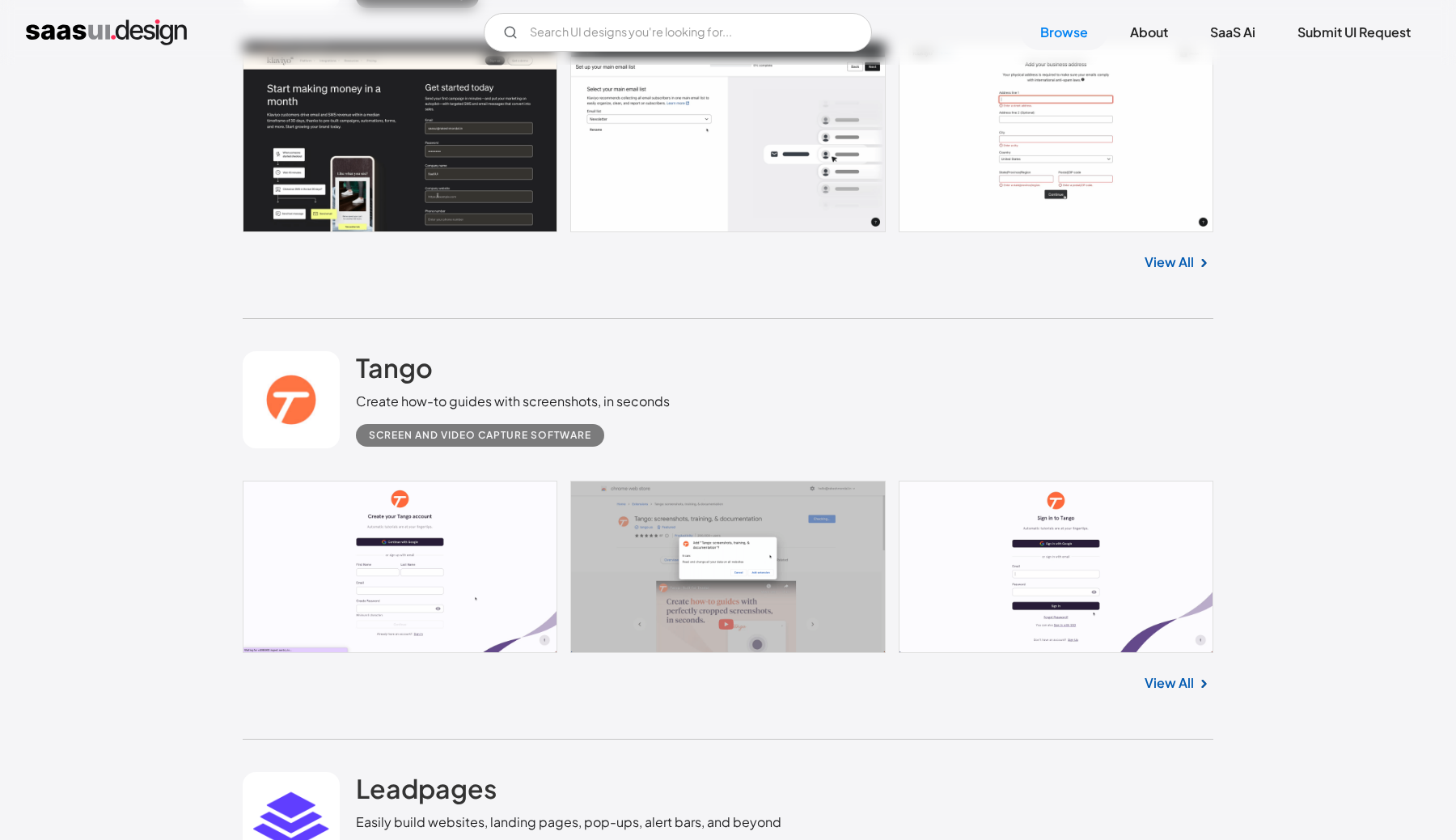
scroll to position [2983, 0]
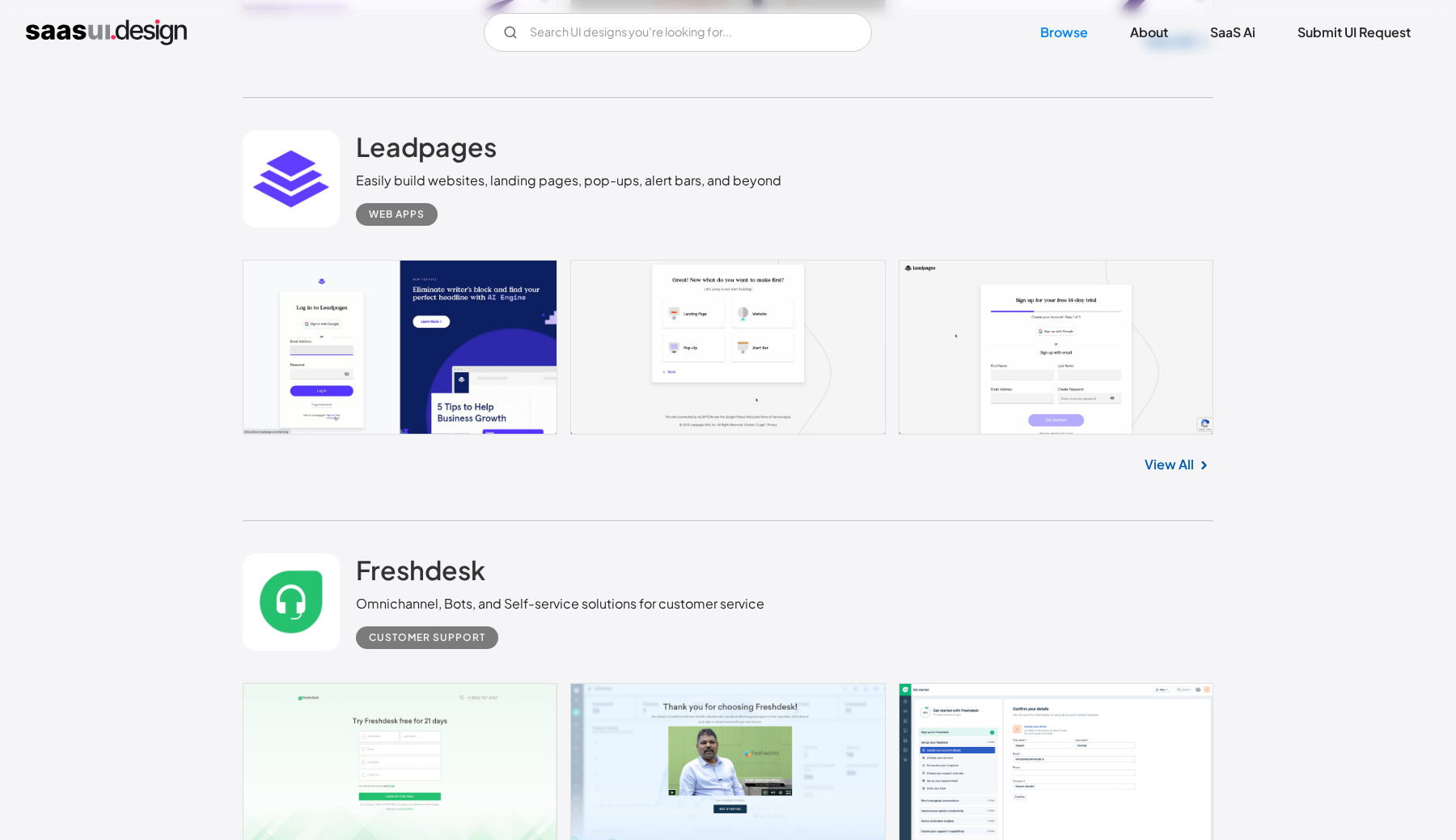
scroll to position [3542, 0]
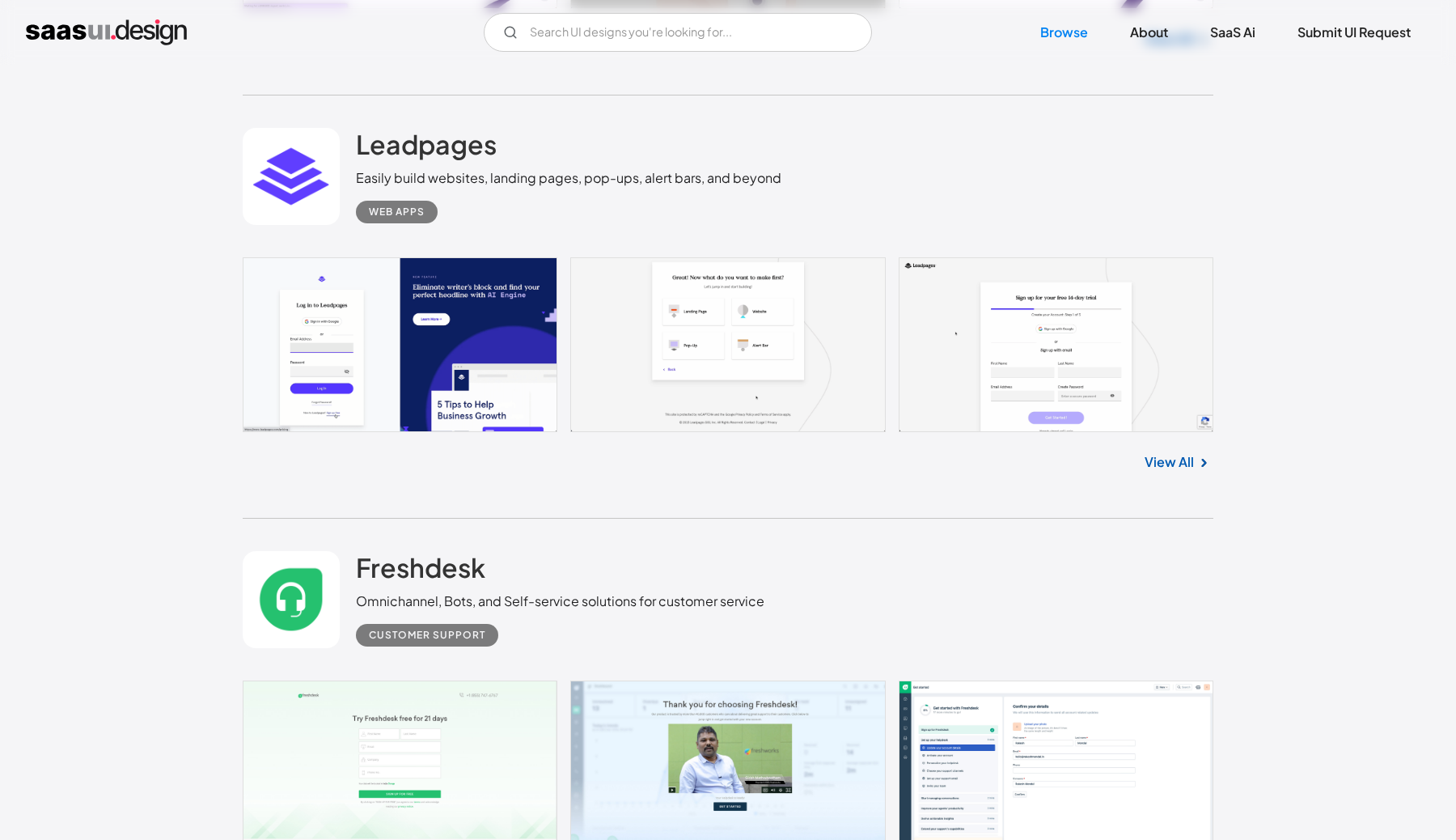
click at [773, 680] on link at bounding box center [728, 765] width 971 height 171
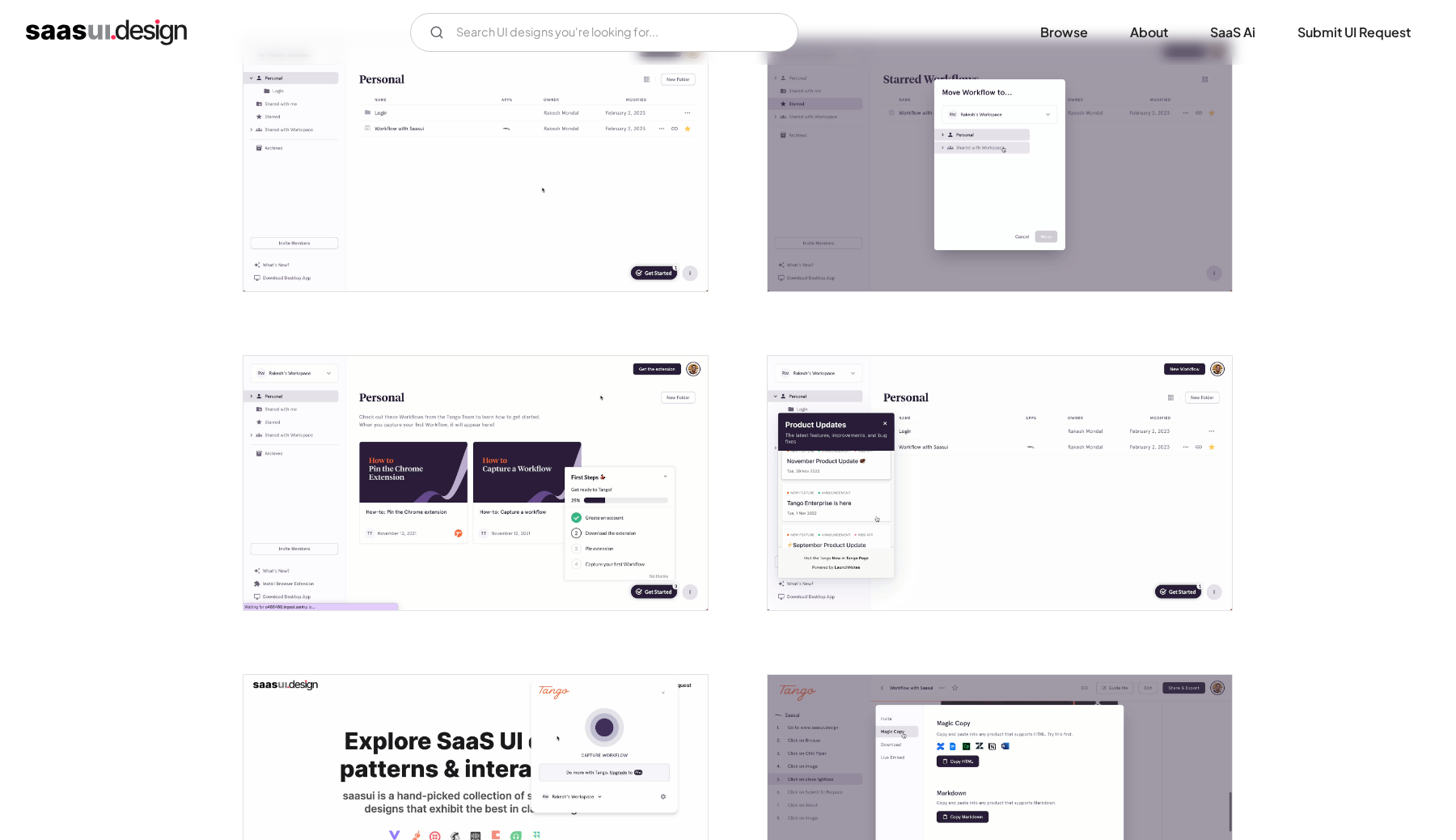
scroll to position [1301, 0]
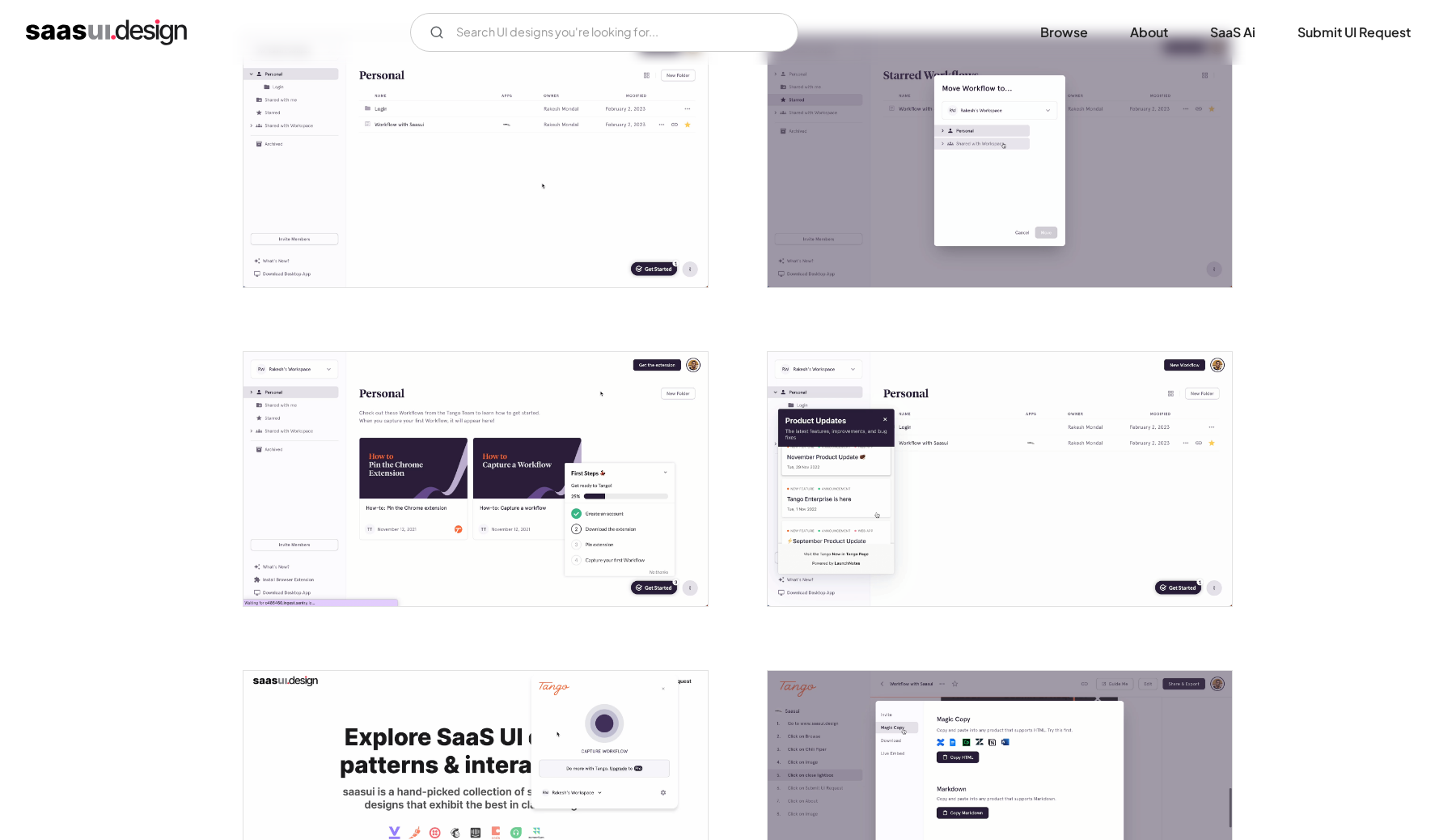
click at [460, 431] on img "open lightbox" at bounding box center [475, 479] width 464 height 254
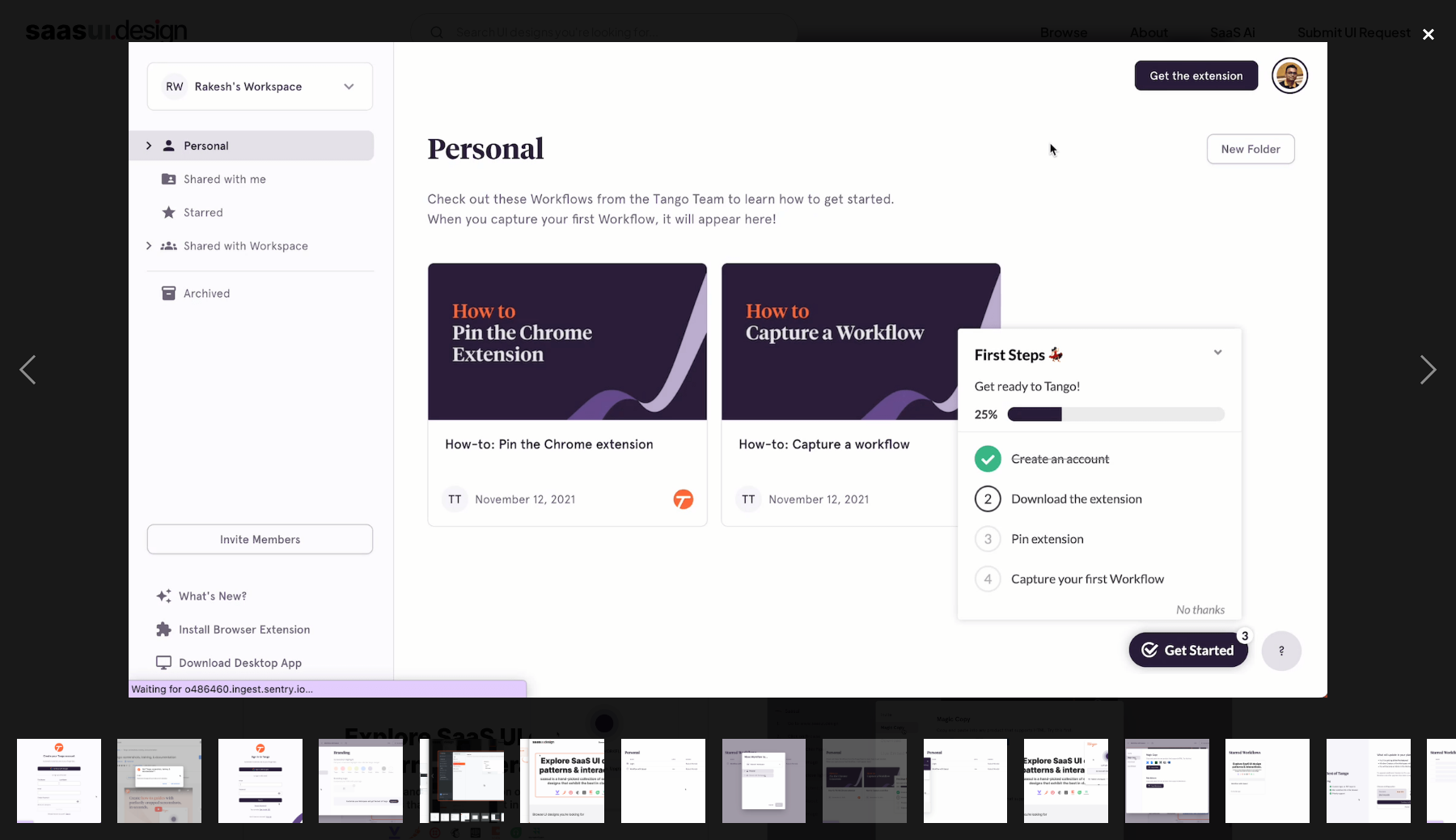
click at [1423, 40] on div "close lightbox" at bounding box center [1428, 34] width 55 height 35
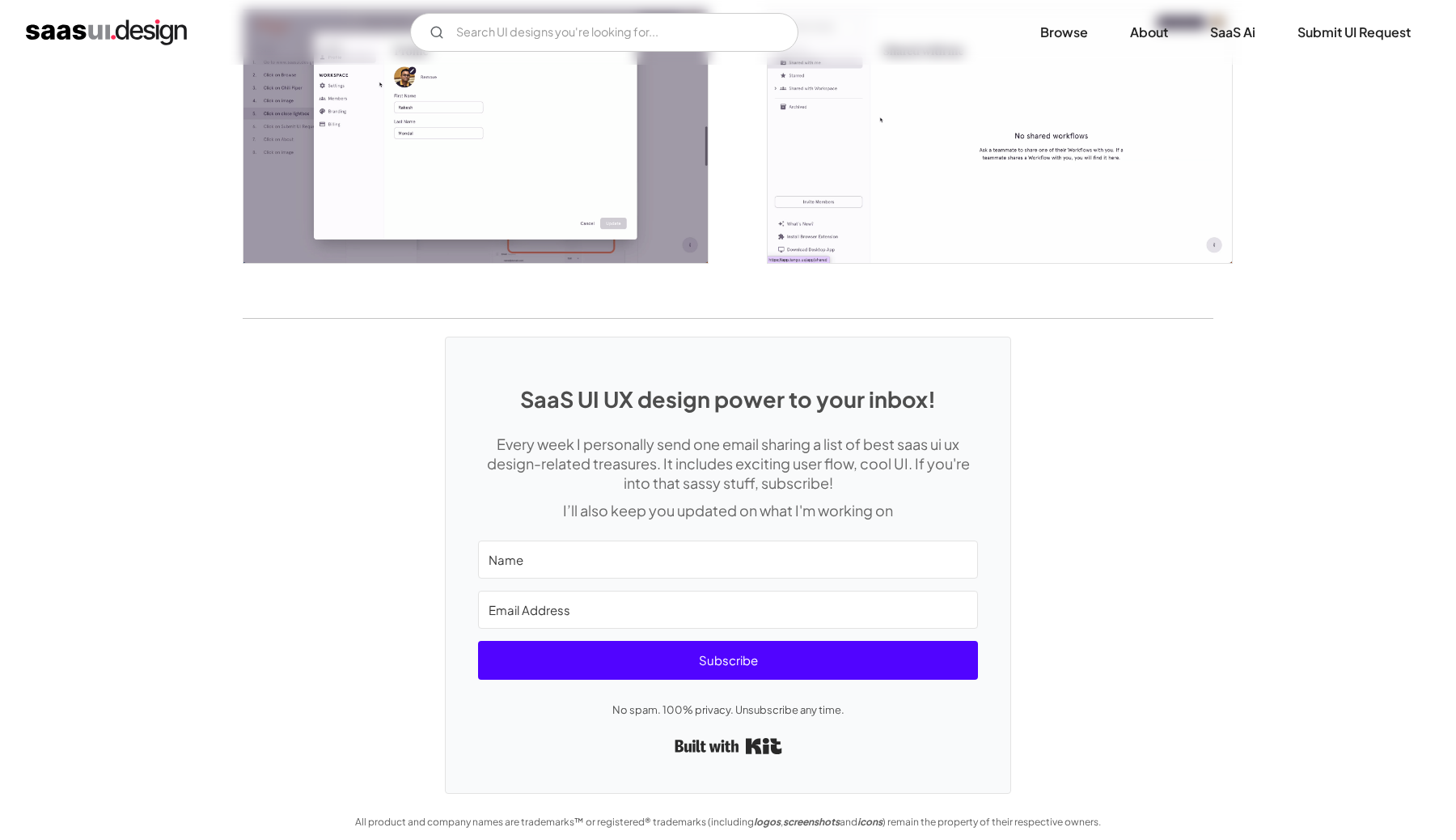
scroll to position [3561, 0]
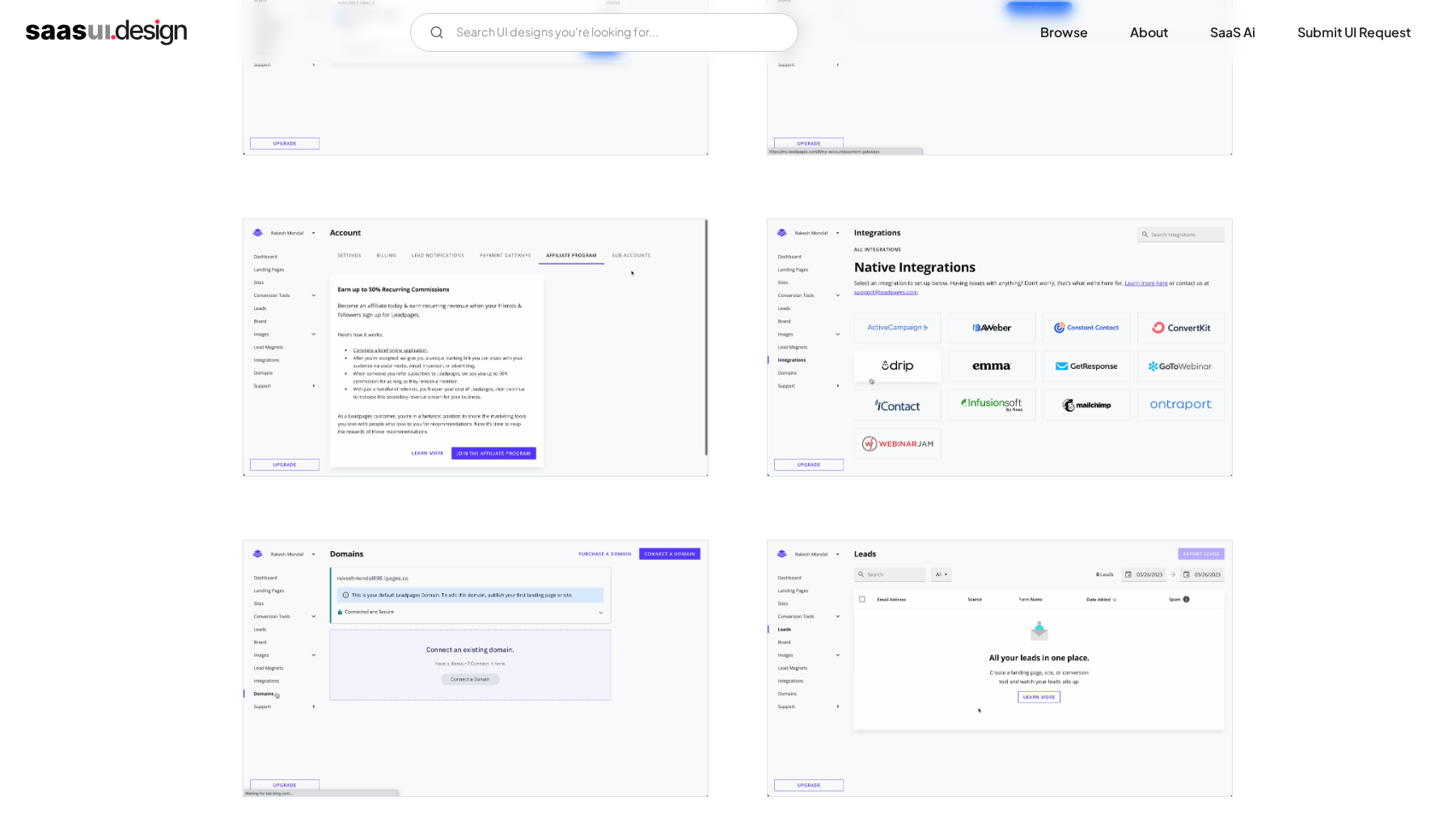
scroll to position [2735, 0]
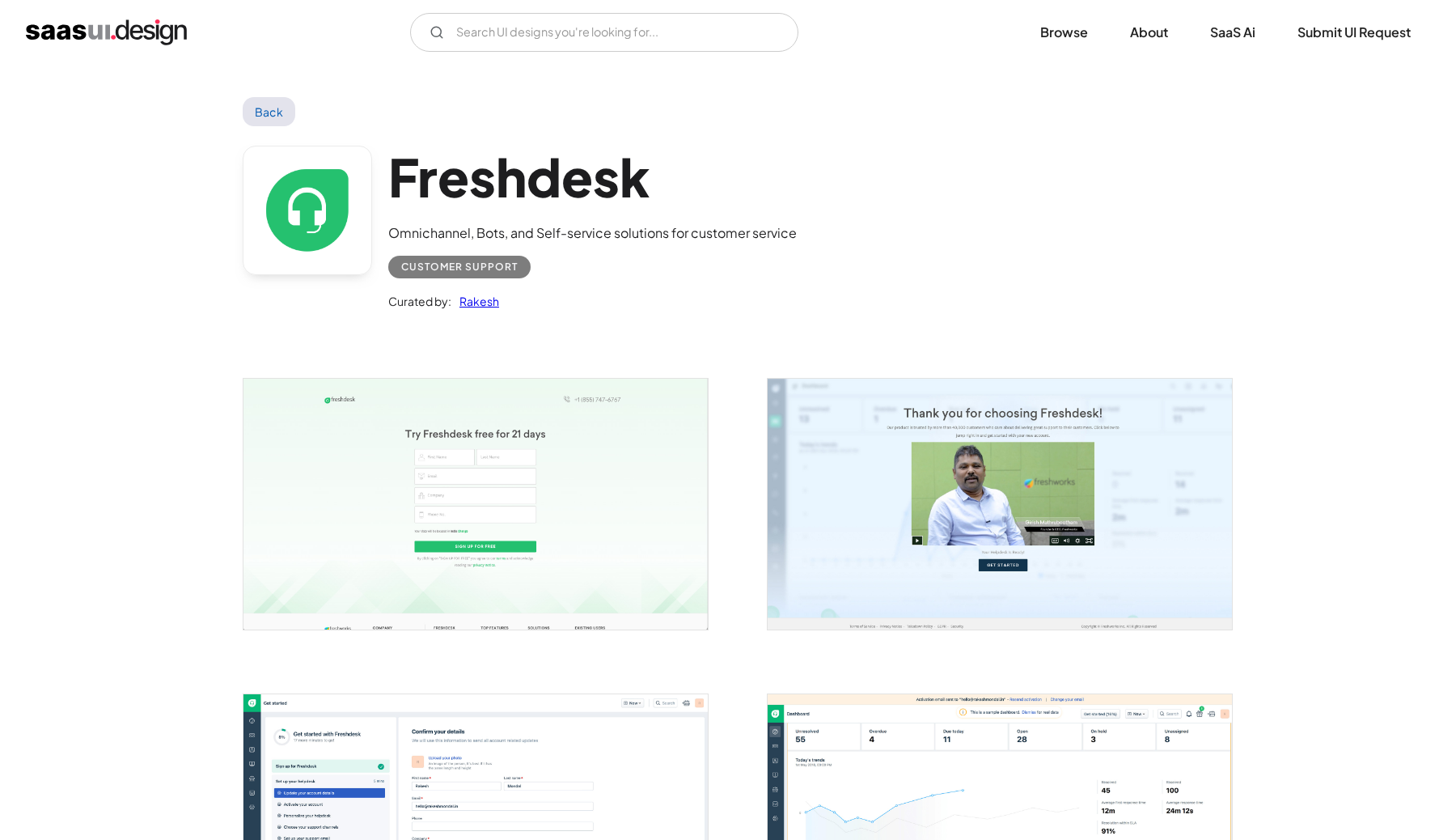
click at [1012, 467] on img "open lightbox" at bounding box center [999, 503] width 464 height 250
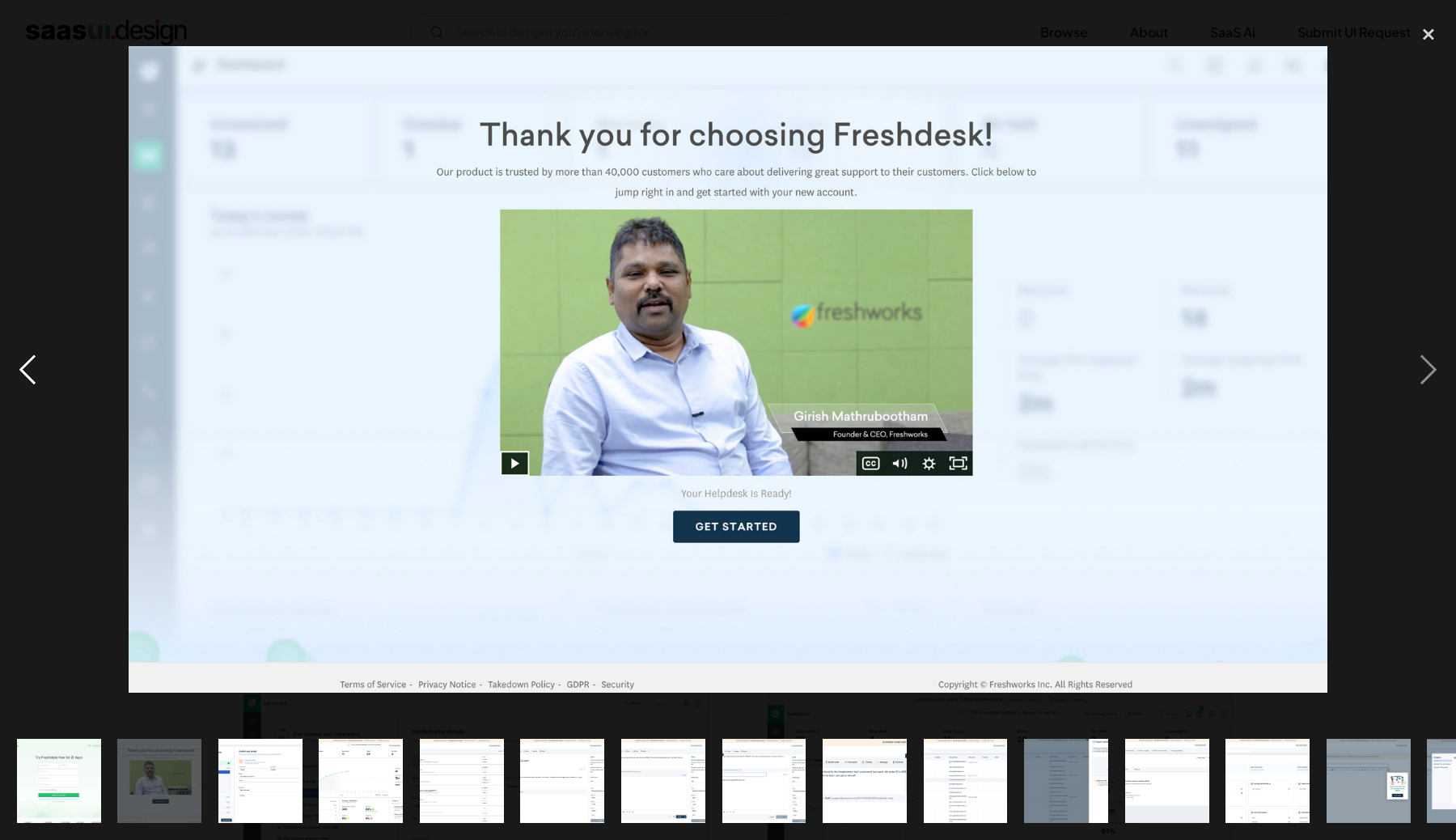
click at [38, 147] on div "previous image" at bounding box center [27, 370] width 55 height 706
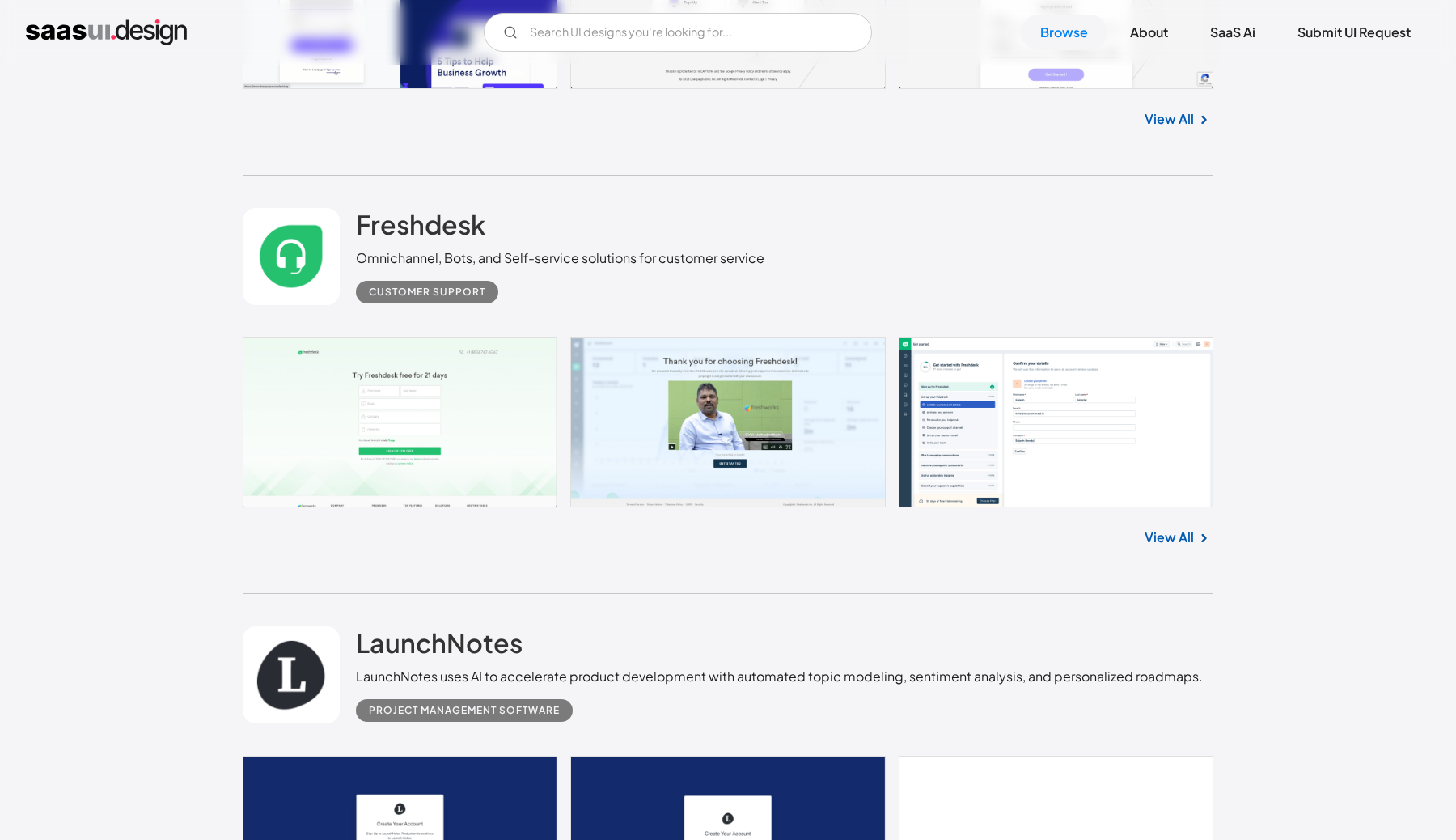
scroll to position [3887, 0]
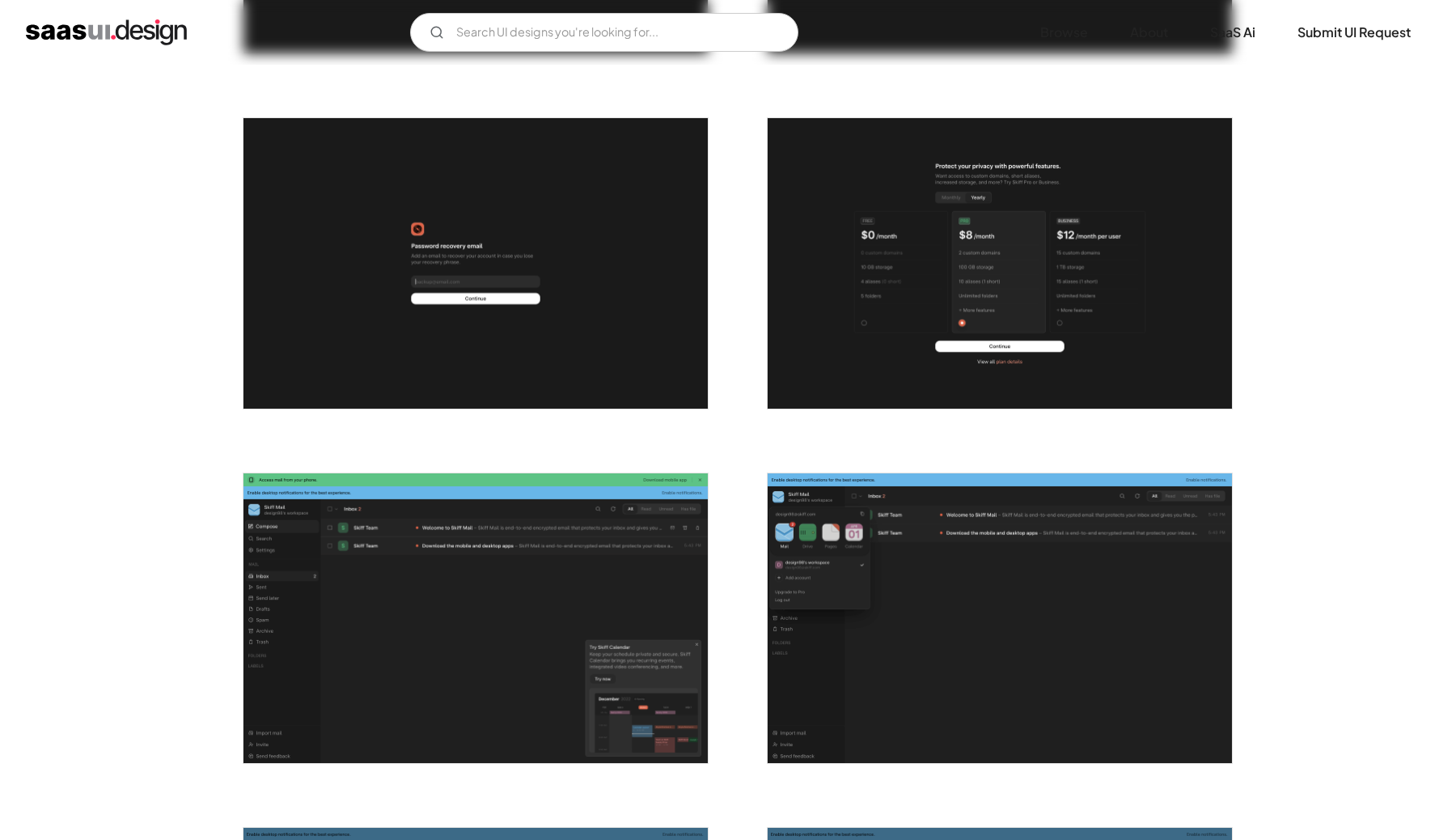
scroll to position [979, 0]
